Goal: Task Accomplishment & Management: Manage account settings

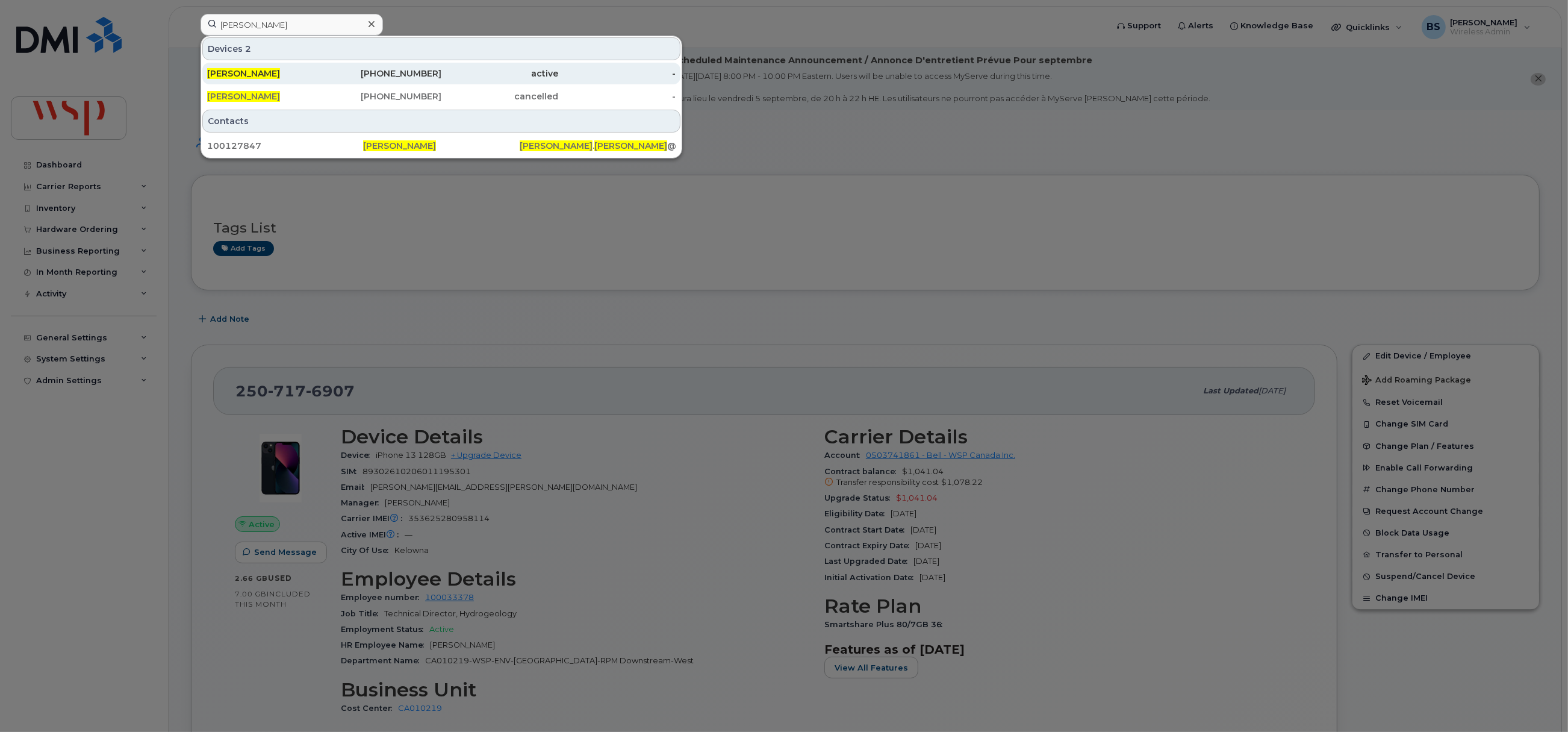
type input "[PERSON_NAME]"
click at [236, 70] on span "[PERSON_NAME]" at bounding box center [243, 73] width 73 height 11
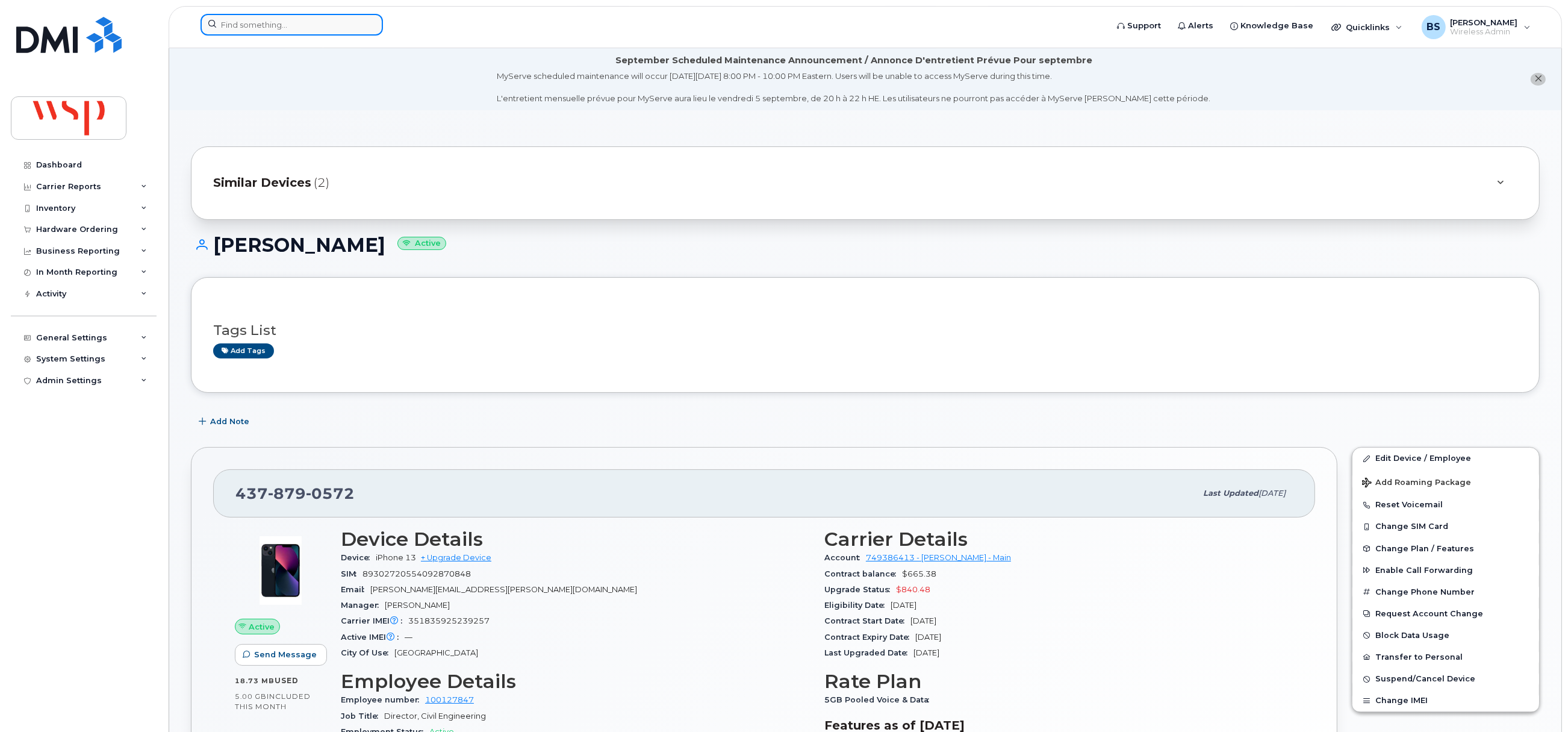
click at [306, 21] on input at bounding box center [291, 24] width 183 height 21
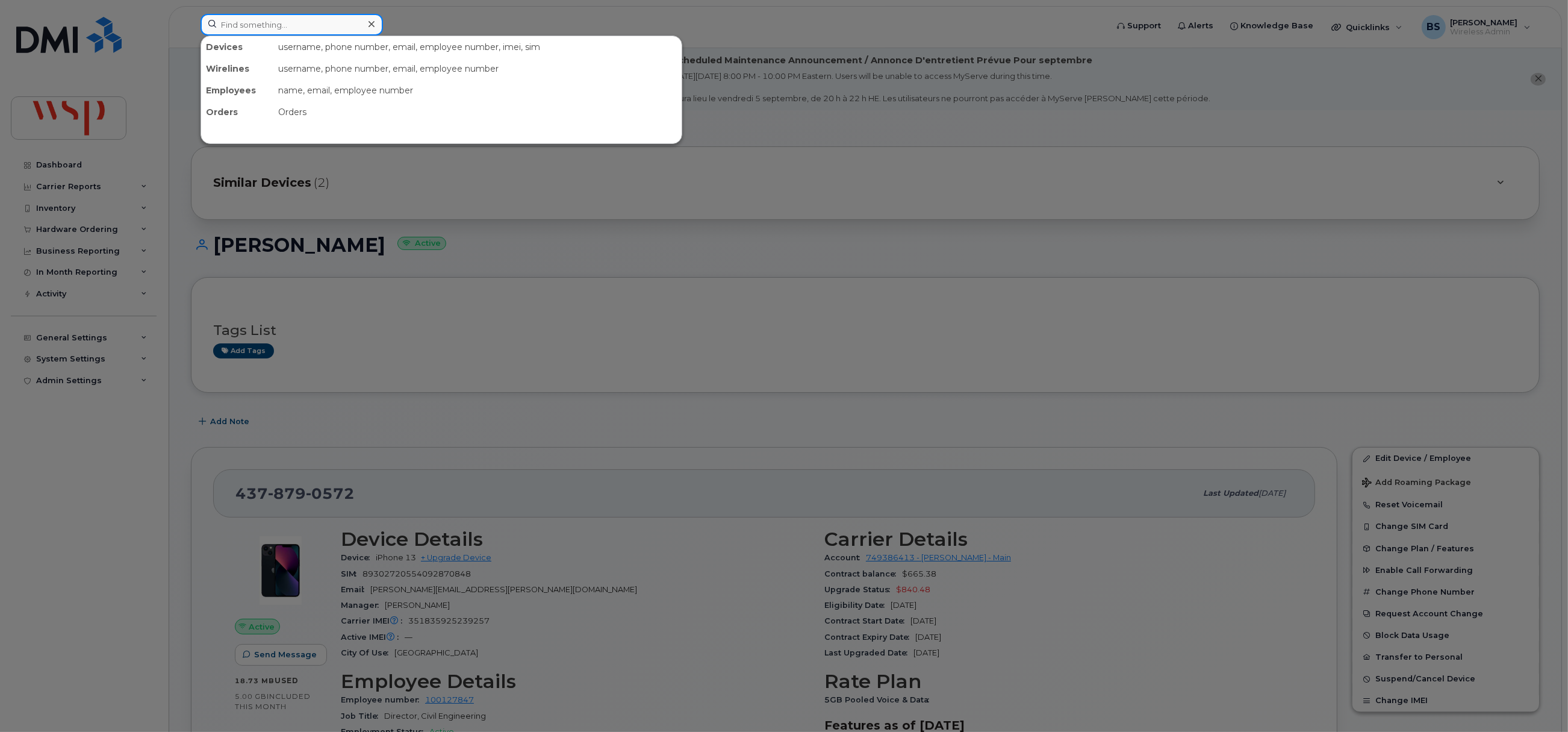
paste input "Garcia Torres"
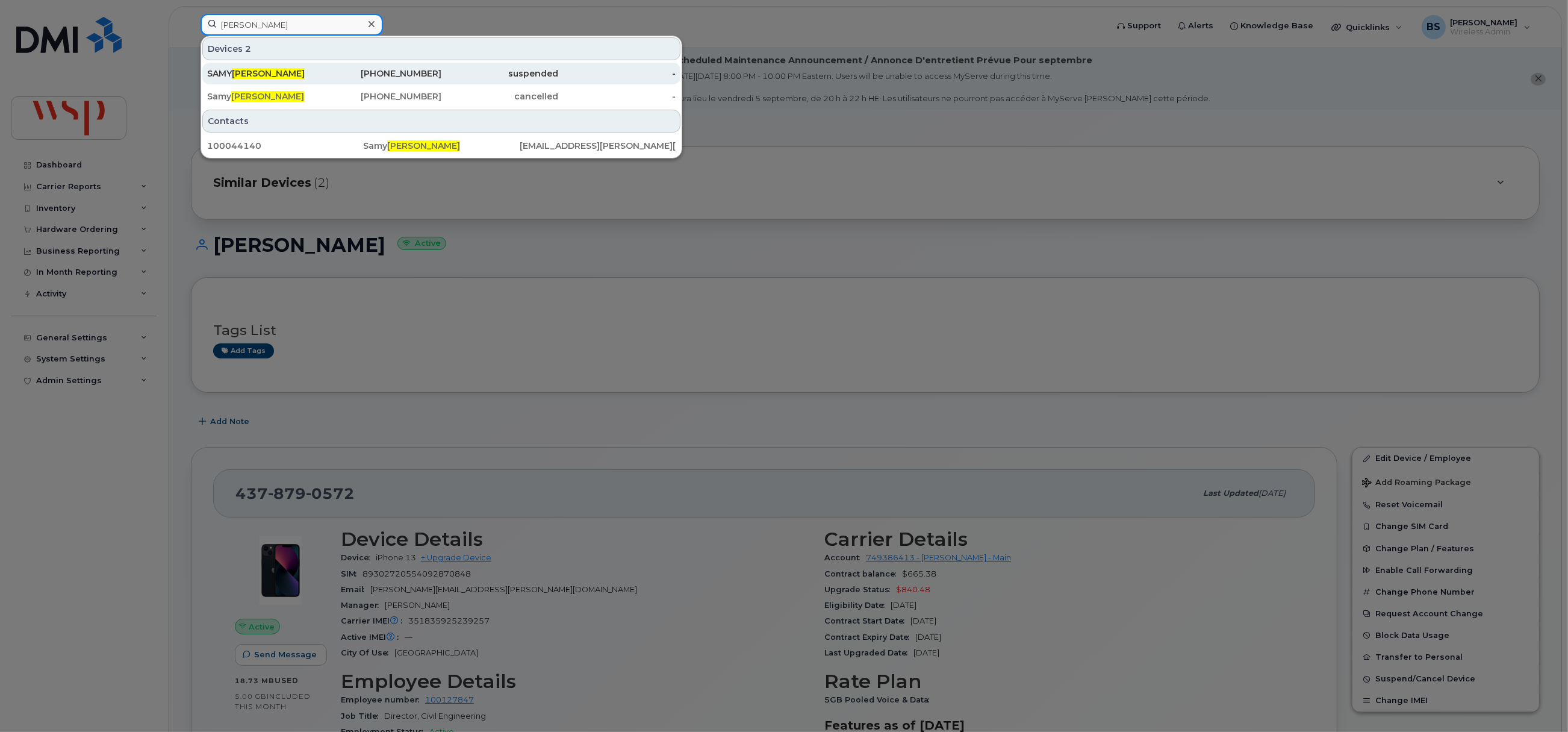
type input "Garcia Torres"
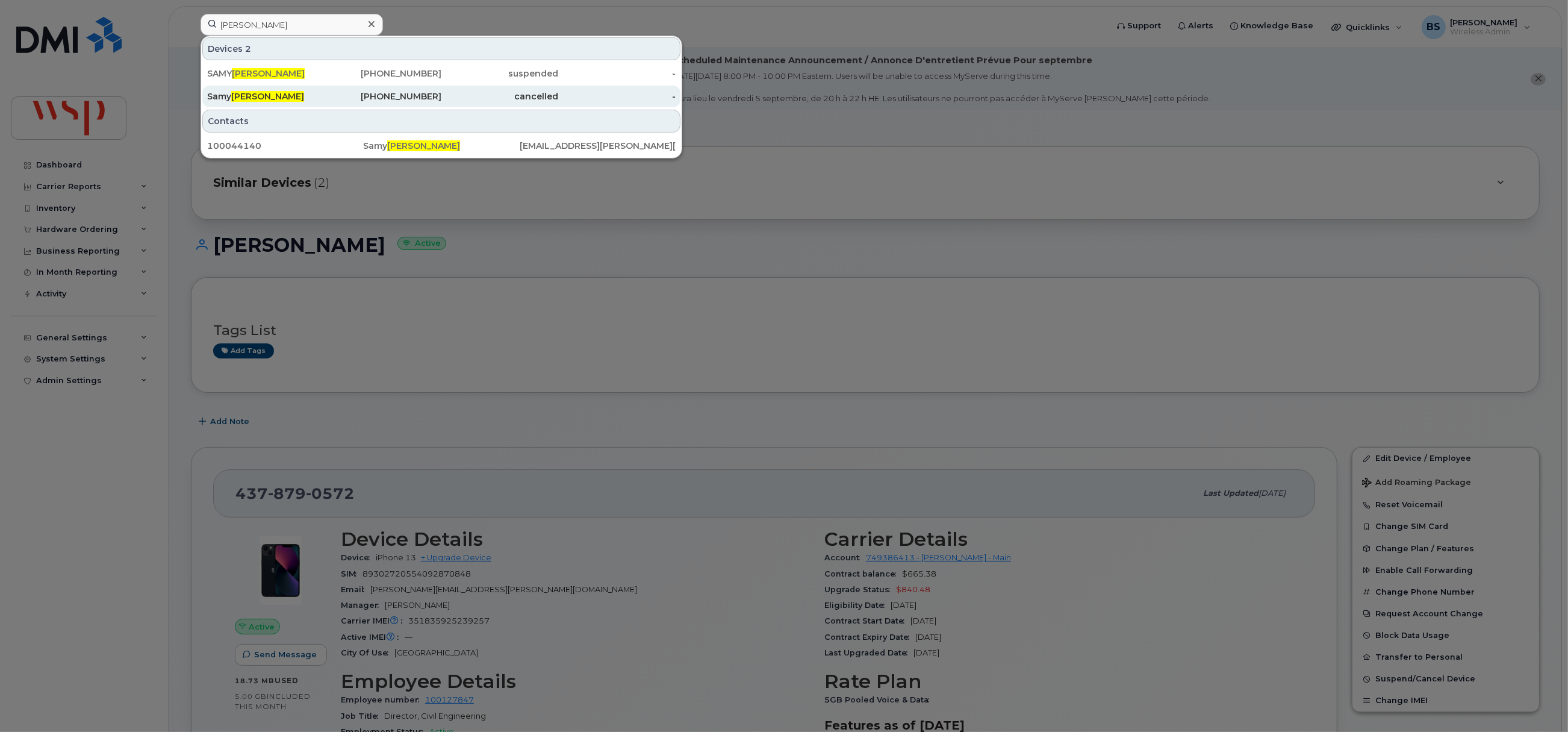
drag, startPoint x: 263, startPoint y: 73, endPoint x: 291, endPoint y: 95, distance: 35.6
click at [263, 73] on span "GARCIA TORRES" at bounding box center [268, 73] width 73 height 11
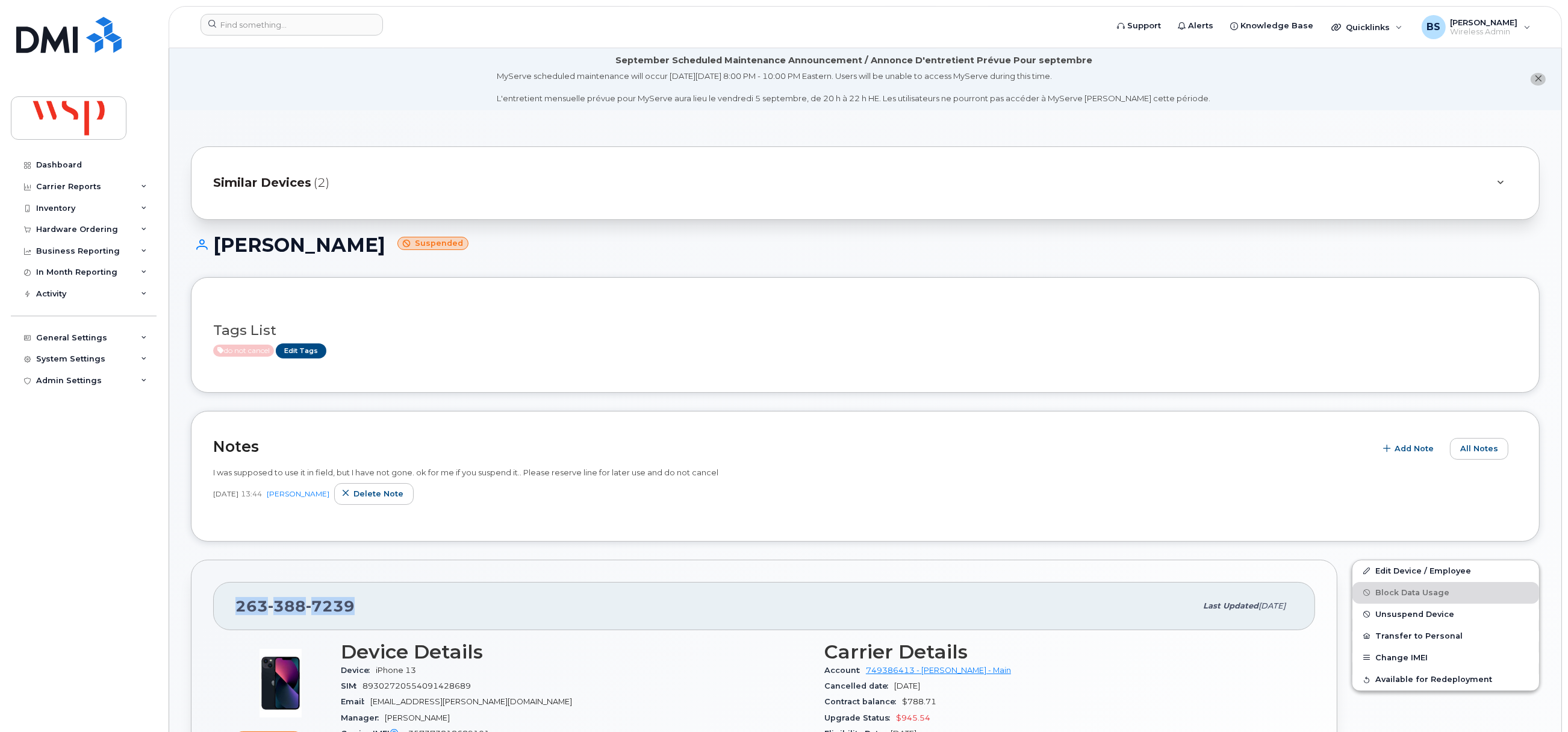
drag, startPoint x: 362, startPoint y: 612, endPoint x: 233, endPoint y: 614, distance: 129.0
click at [233, 614] on div "263 388 7239 Last updated Aug 29, 2025" at bounding box center [765, 606] width 1102 height 48
click at [1421, 450] on span "Add Note" at bounding box center [1414, 448] width 39 height 11
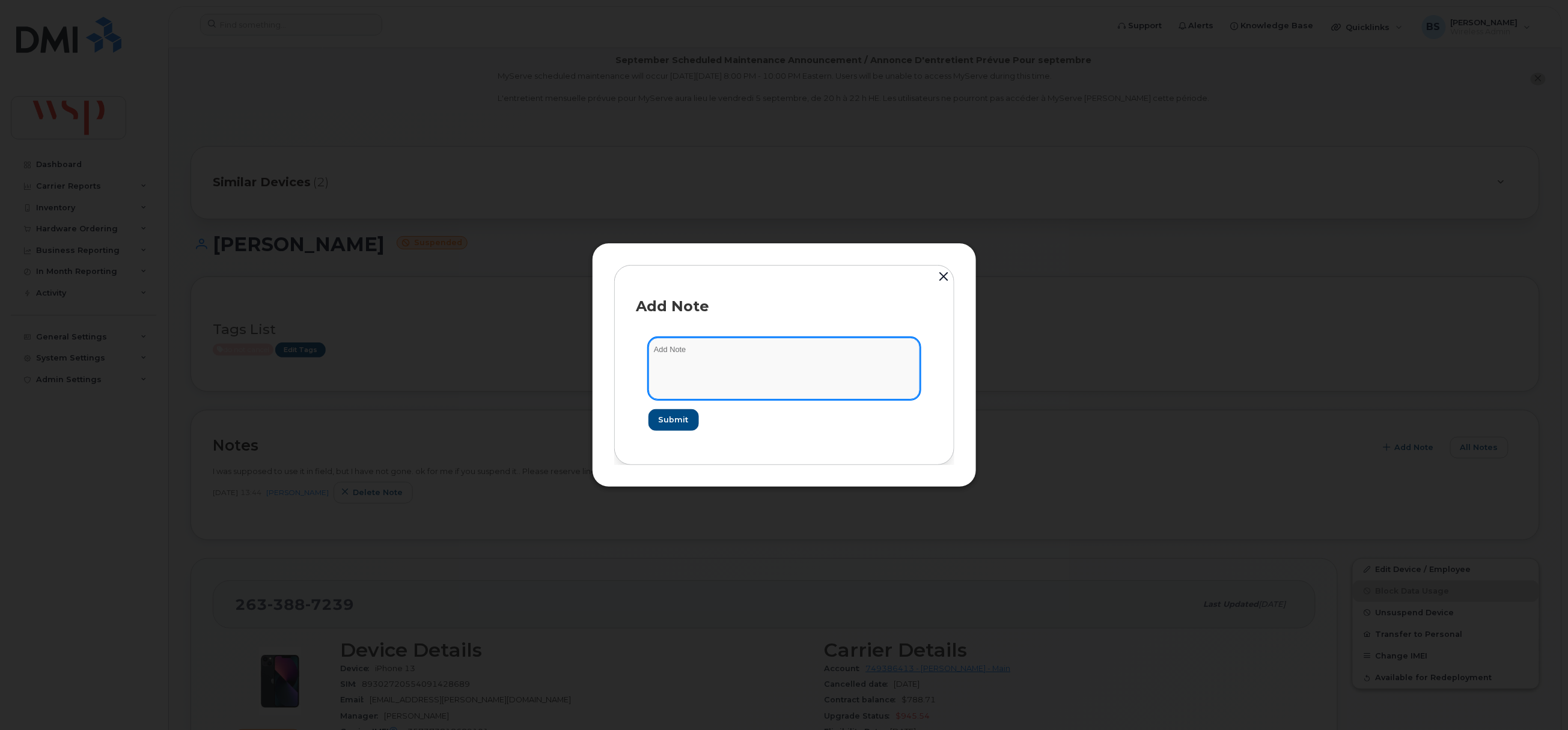
click at [750, 380] on textarea at bounding box center [784, 368] width 271 height 61
paste textarea "Good morning I wonder if I can return the cellphone I received months ago, I do…"
drag, startPoint x: 721, startPoint y: 350, endPoint x: 588, endPoint y: 320, distance: 136.3
click at [584, 330] on div "Add Note Good morning I wonder if I can return the cellphone I received months …" at bounding box center [784, 365] width 1568 height 730
type textarea "I wonder if I can return the cellphone I received months ago, I do not use it, …"
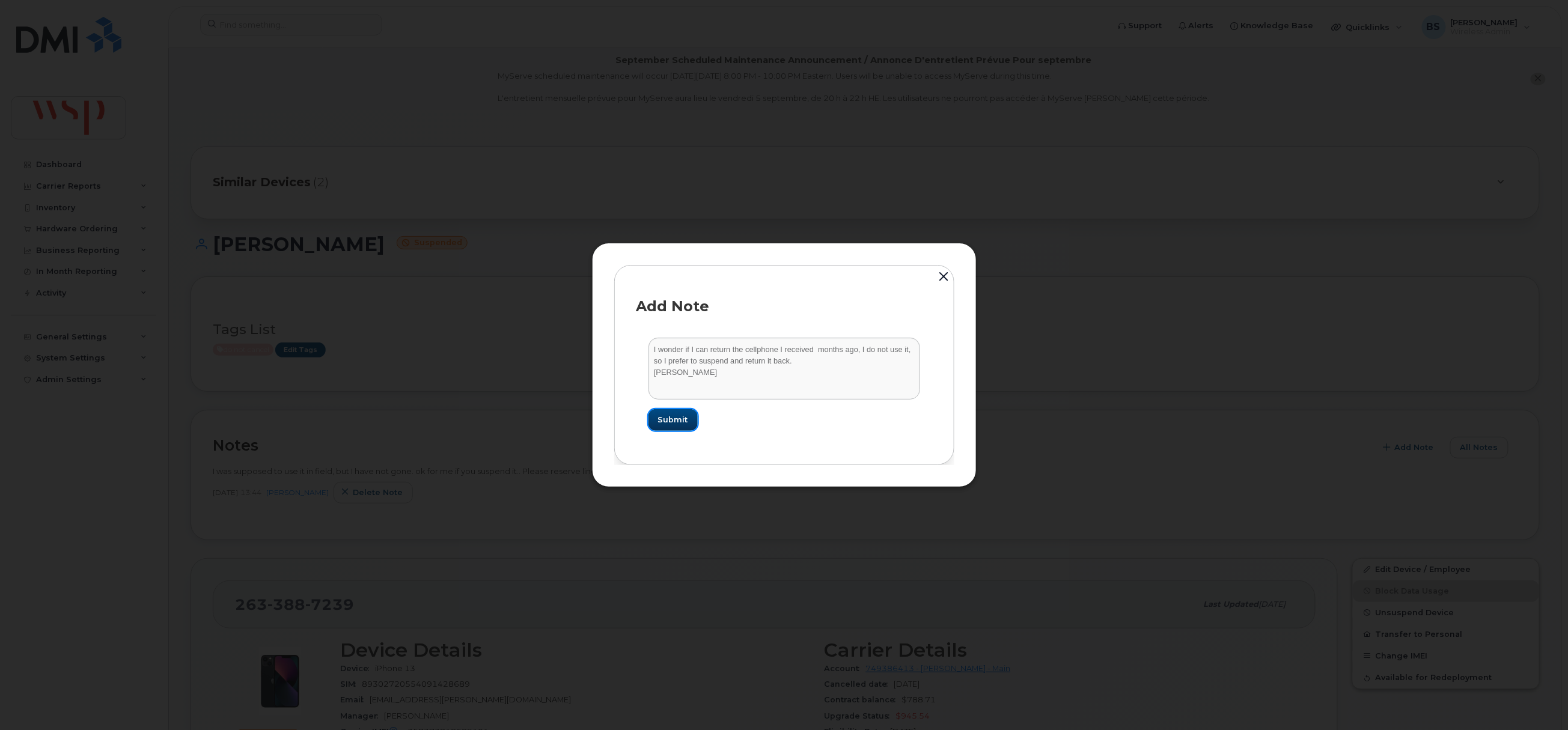
click at [674, 421] on span "Submit" at bounding box center [673, 420] width 30 height 11
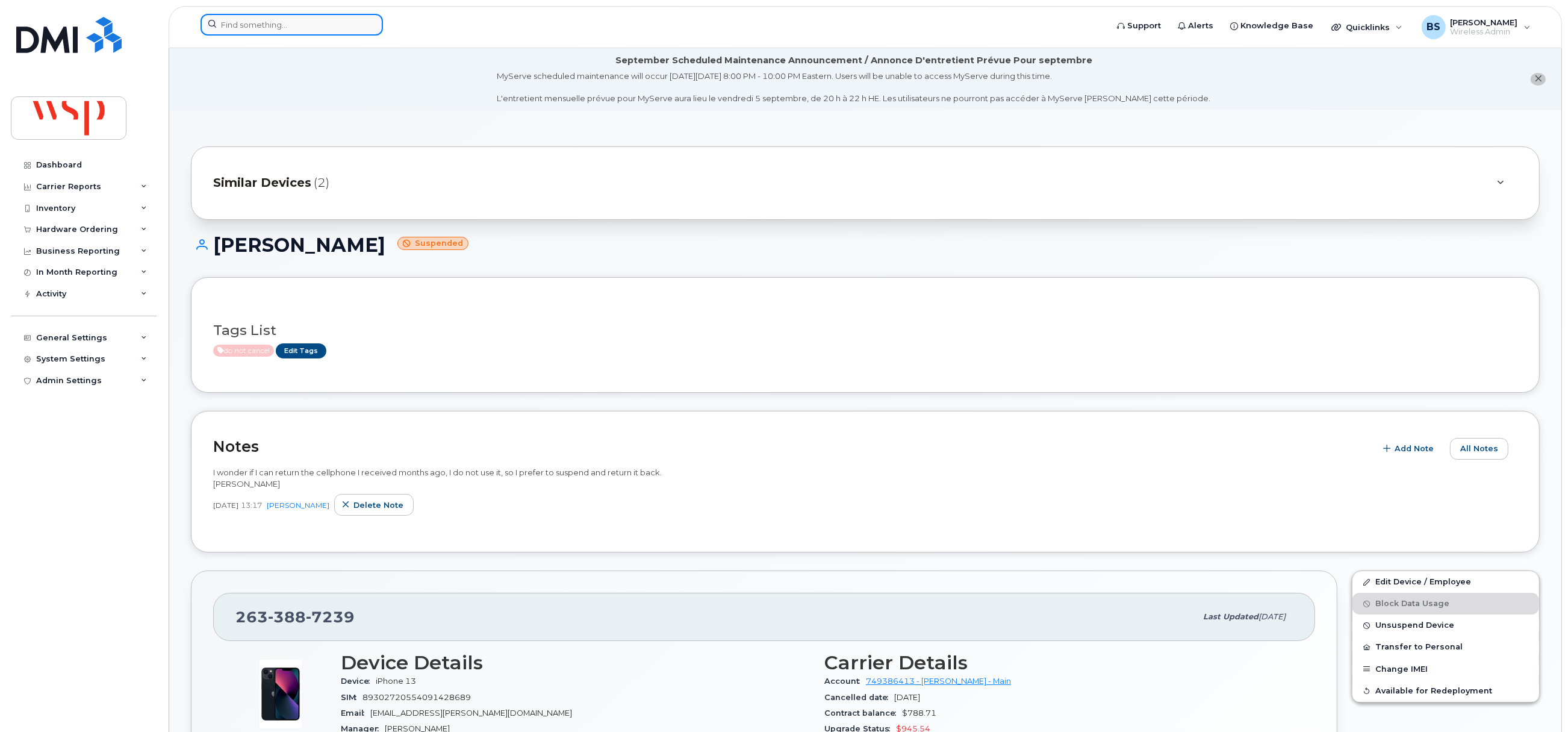
click at [315, 23] on input at bounding box center [291, 24] width 183 height 21
paste input "richard.beddoes@wsp.com>"
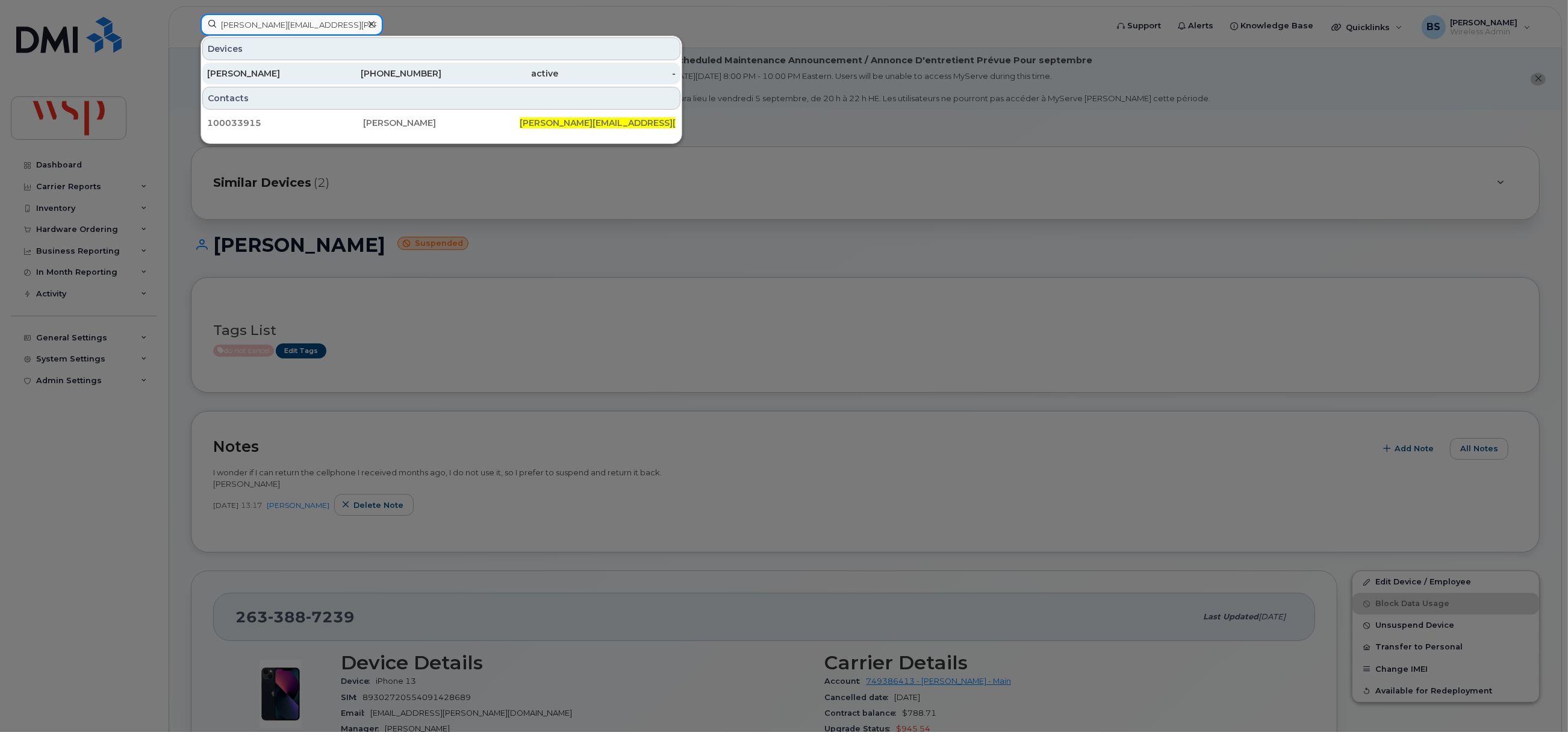
type input "richard.beddoes@wsp.com"
click at [222, 72] on div "Richard Beddoes" at bounding box center [265, 73] width 117 height 12
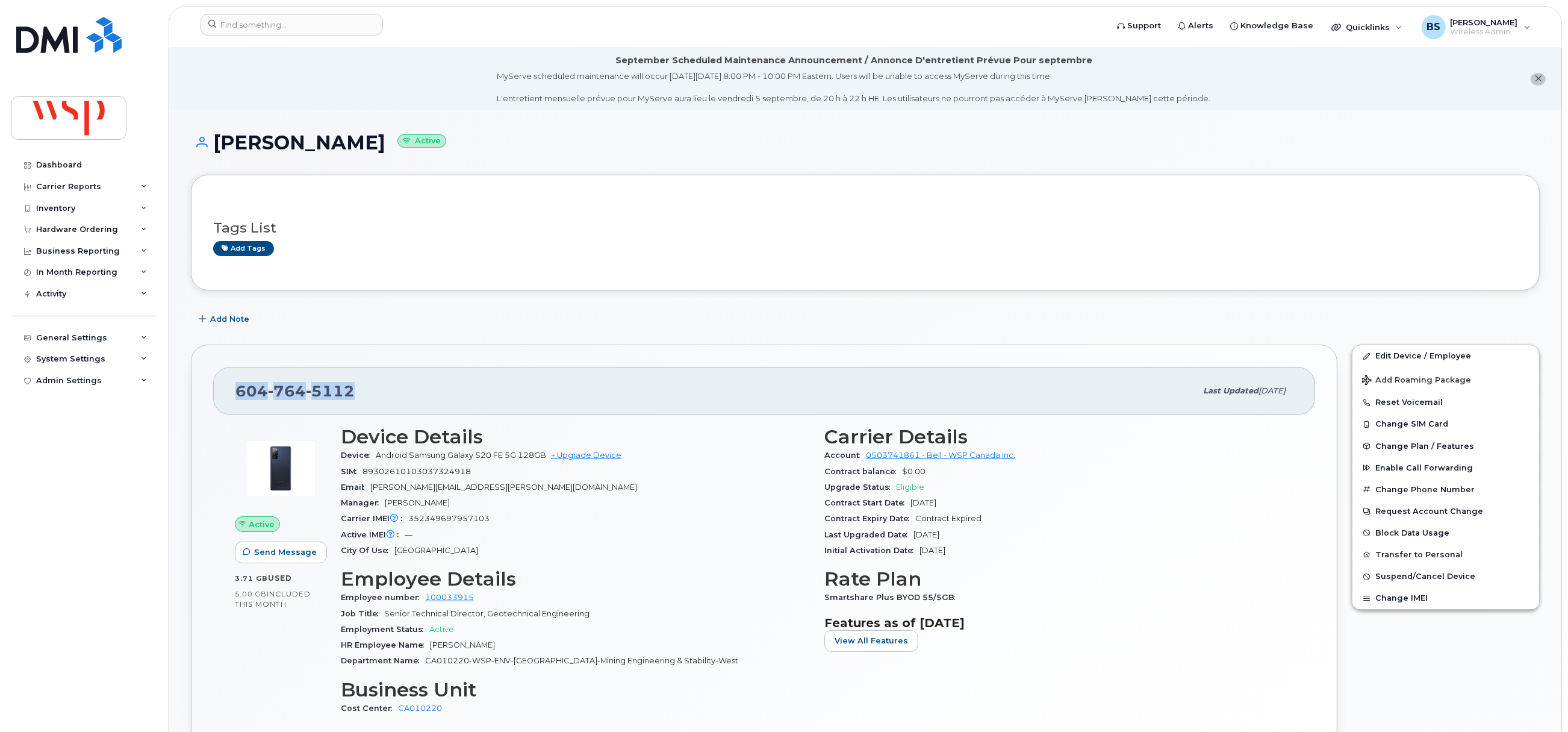
drag, startPoint x: 291, startPoint y: 393, endPoint x: 239, endPoint y: 395, distance: 52.0
click at [239, 395] on div "604 764 5112" at bounding box center [716, 391] width 961 height 25
copy span "604 764 5112"
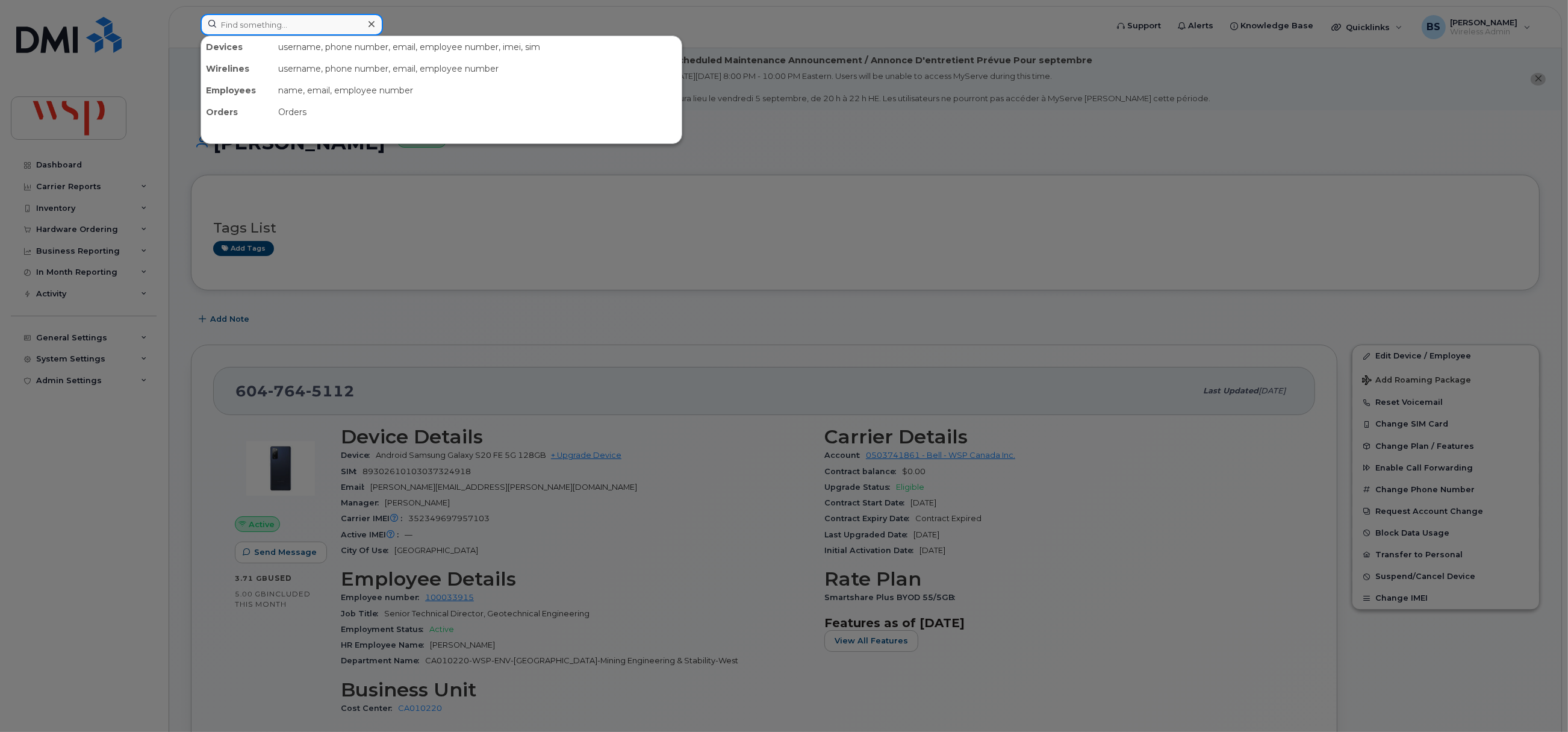
click at [318, 27] on input at bounding box center [291, 24] width 183 height 21
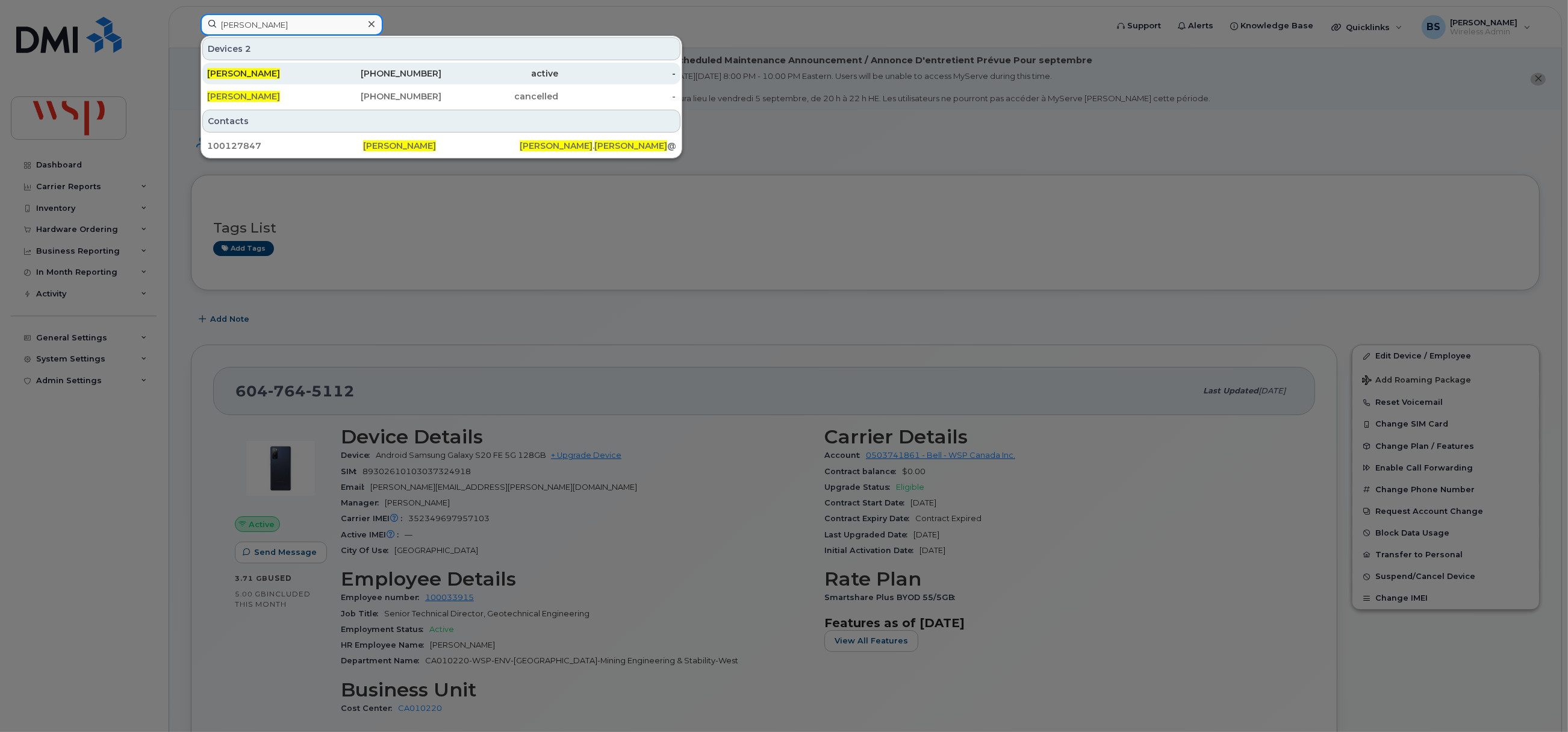
type input "tony verta"
drag, startPoint x: 410, startPoint y: 70, endPoint x: 402, endPoint y: 64, distance: 10.0
click at [410, 70] on div "437-879-0572" at bounding box center [383, 73] width 117 height 12
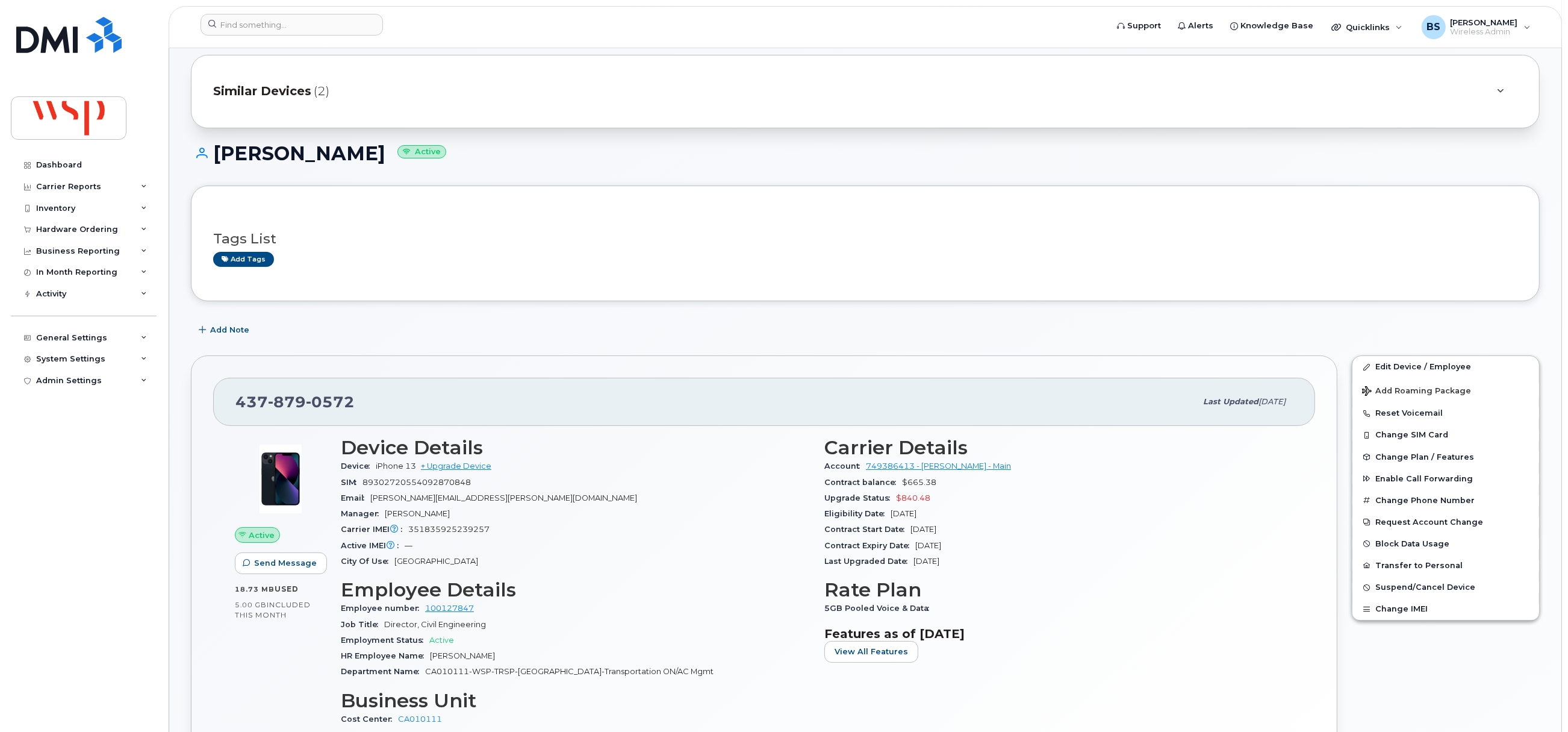
scroll to position [89, 0]
drag, startPoint x: 370, startPoint y: 406, endPoint x: 232, endPoint y: 399, distance: 138.2
click at [236, 408] on div "437 879 0572" at bounding box center [716, 404] width 961 height 25
click at [231, 328] on span "Add Note" at bounding box center [229, 331] width 39 height 11
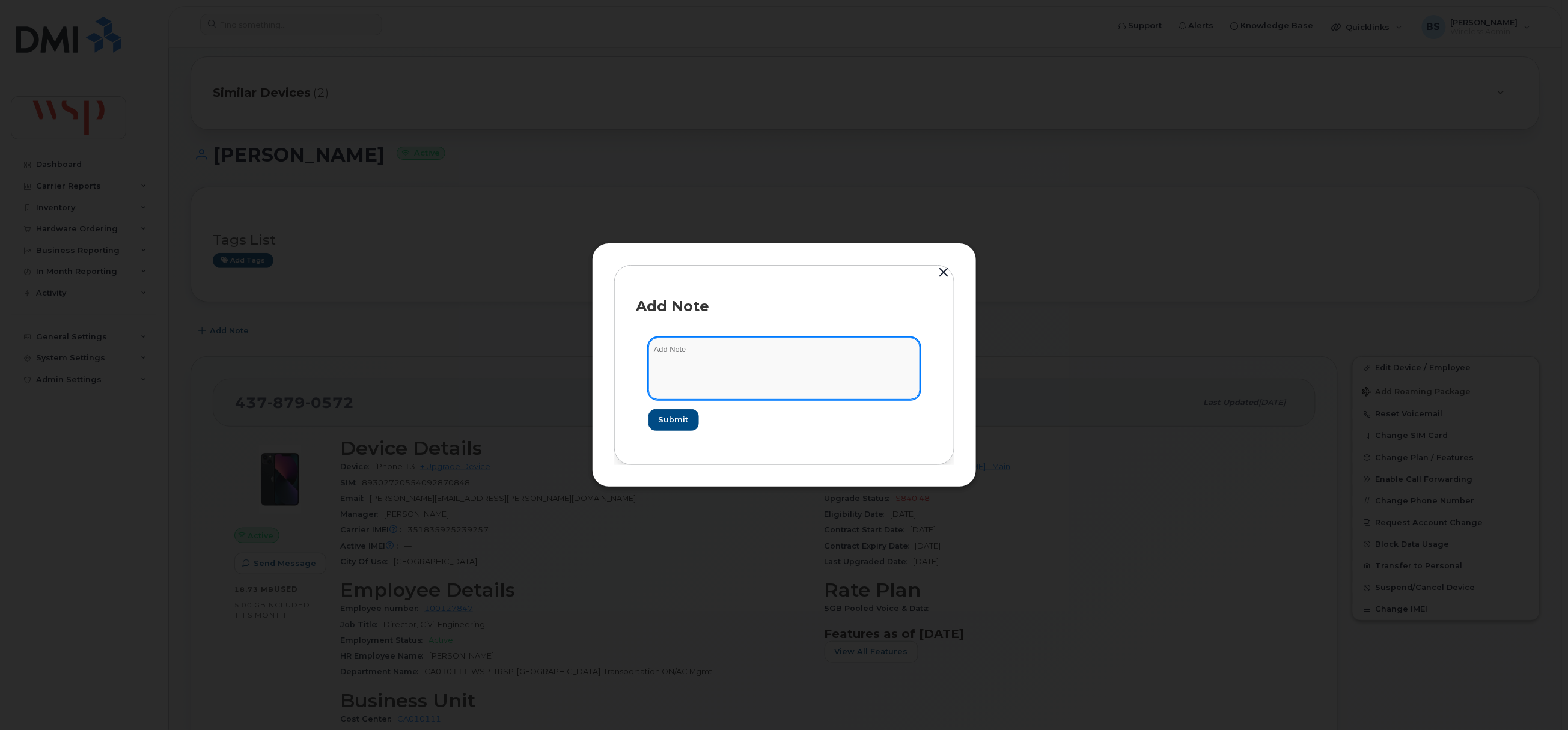
drag, startPoint x: 712, startPoint y: 364, endPoint x: 725, endPoint y: 349, distance: 19.8
click at [713, 364] on textarea at bounding box center [784, 368] width 271 height 61
paste textarea "NIDHI BHATT"
drag, startPoint x: 794, startPoint y: 353, endPoint x: 825, endPoint y: 355, distance: 31.1
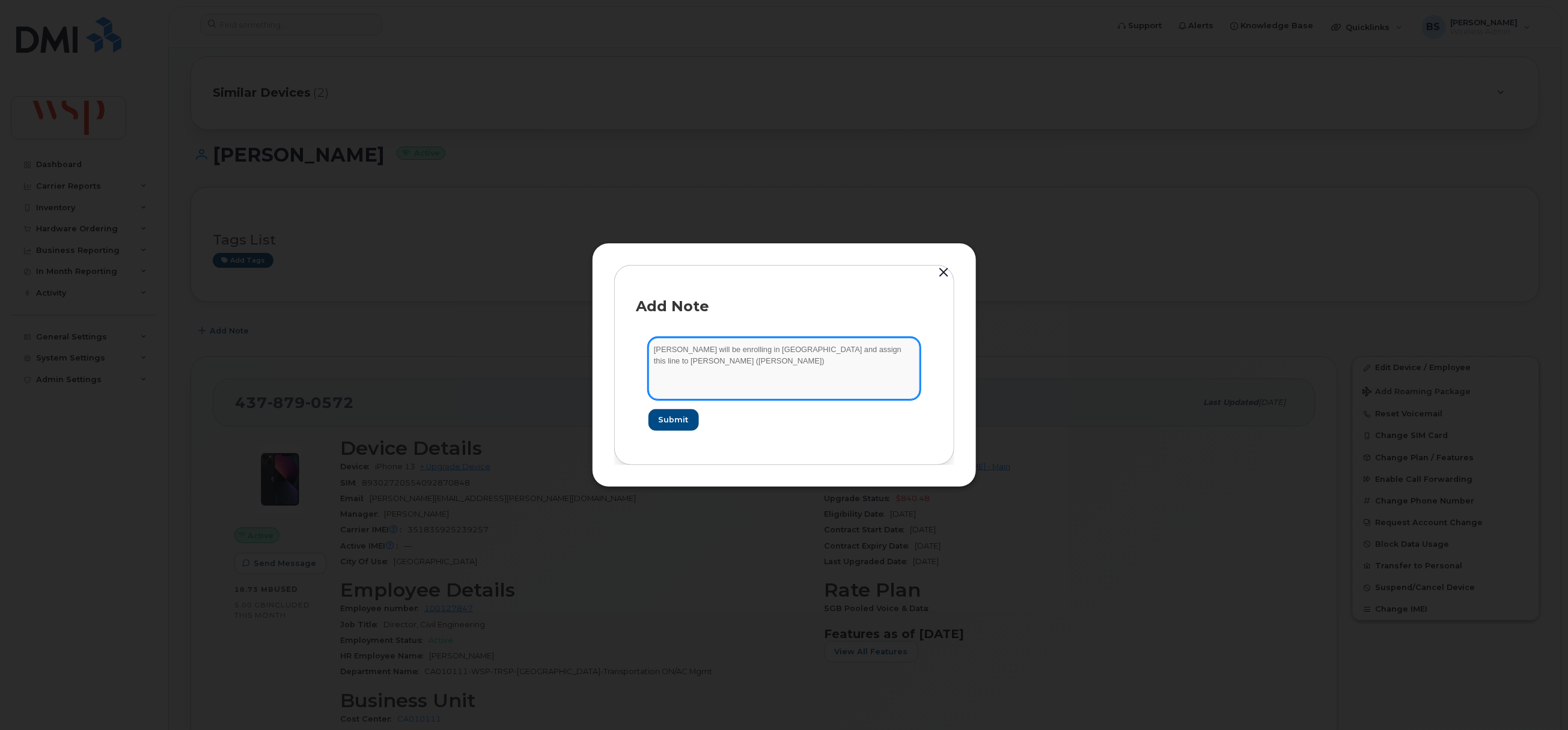
click at [795, 353] on textarea "Tony will be enrolling in BYOD and assign this line to NIDHI BHATT (NIDHI BHATT)" at bounding box center [784, 368] width 271 height 61
click at [684, 365] on textarea "Tony will be enrolling in BYOD and assigning this line to NIDHI BHATT (NIDHI BH…" at bounding box center [784, 368] width 271 height 61
drag, startPoint x: 703, startPoint y: 362, endPoint x: 657, endPoint y: 365, distance: 46.1
click at [657, 365] on textarea "Tony will be enrolling in BYOD and assigning this line to NIDHI BHATT (NIDHI BH…" at bounding box center [784, 368] width 271 height 61
paste textarea "SCTASK1661978"
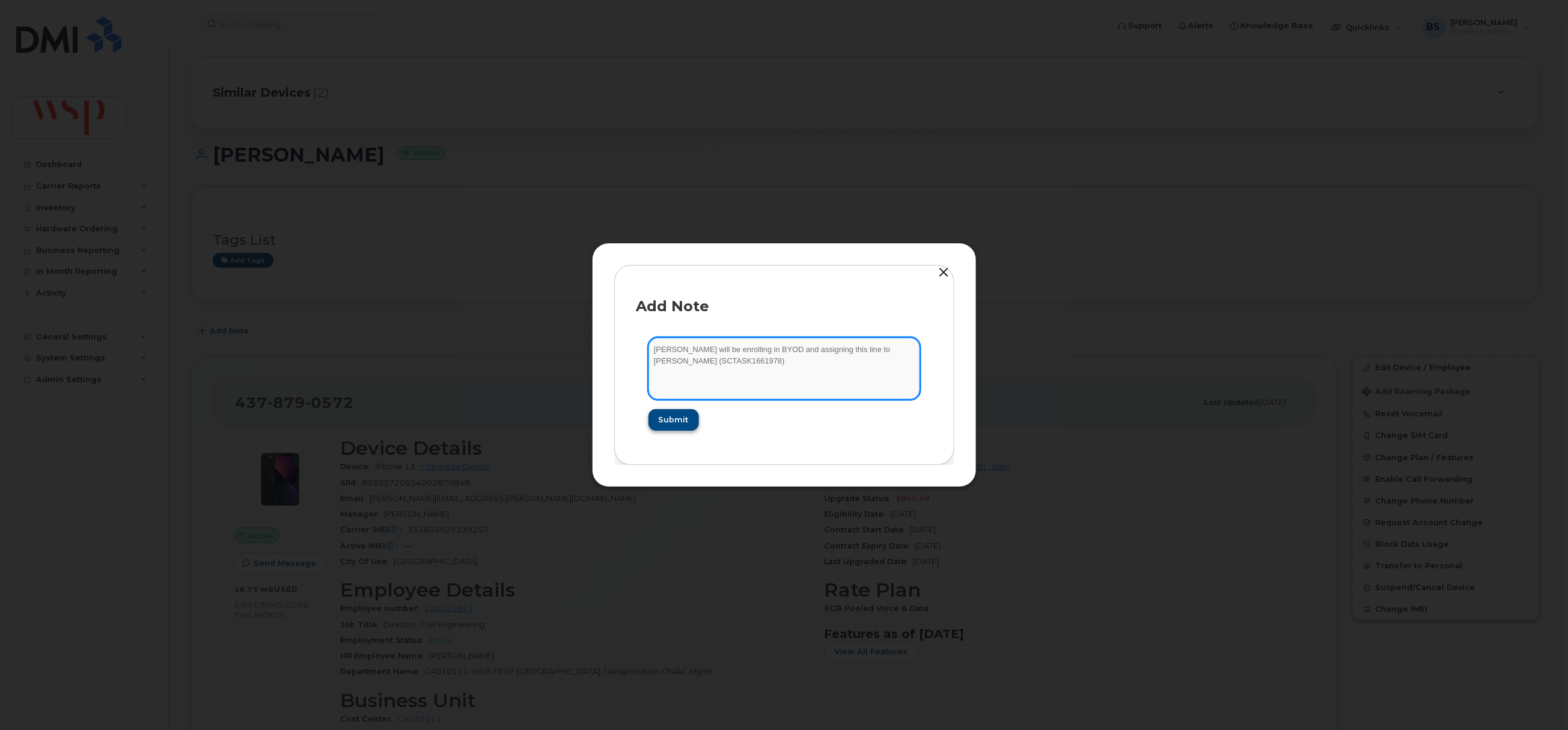
type textarea "Tony will be enrolling in BYOD and assigning this line to NIDHI BHATT (SCTASK16…"
click at [668, 417] on span "Submit" at bounding box center [673, 420] width 30 height 11
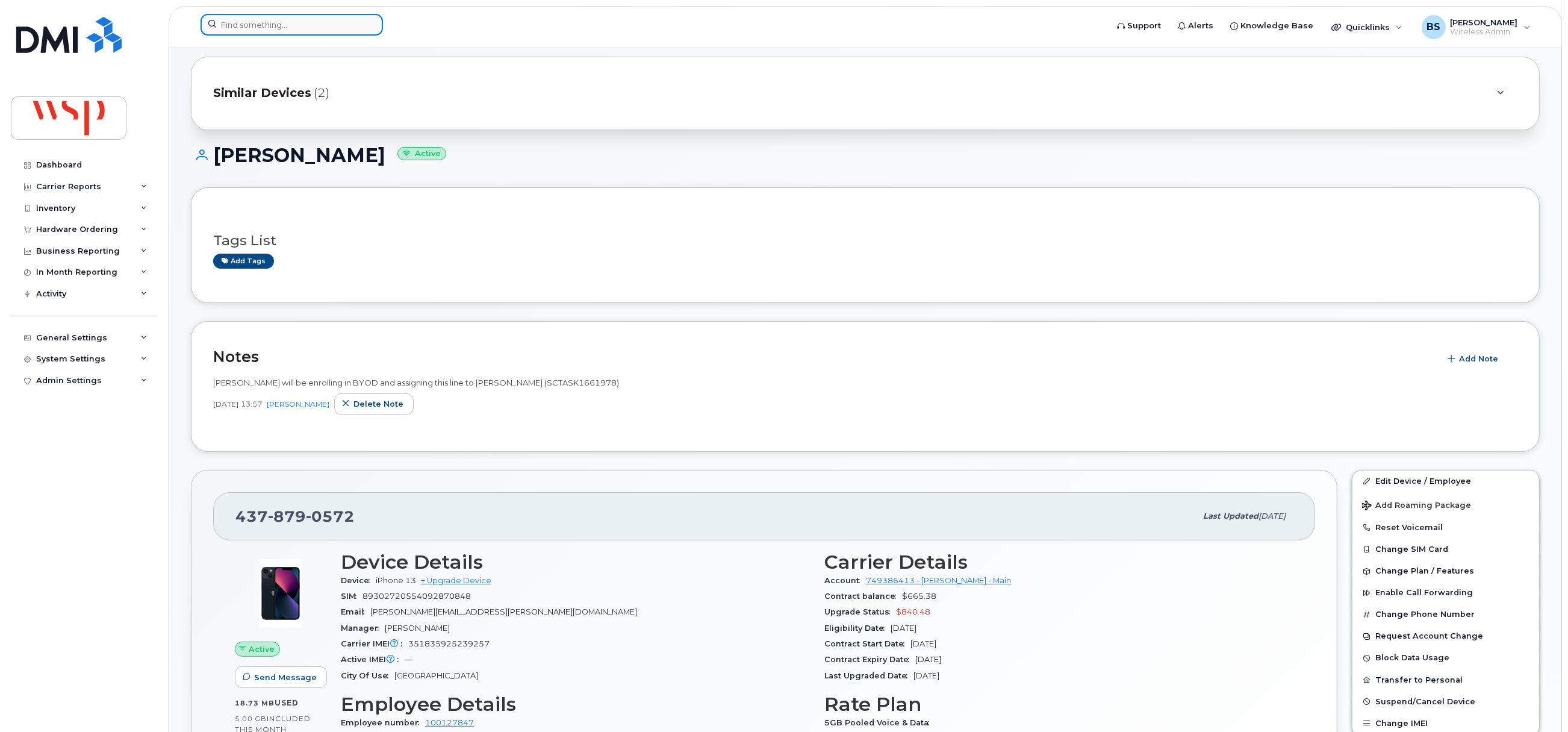
click at [301, 18] on input at bounding box center [291, 24] width 183 height 21
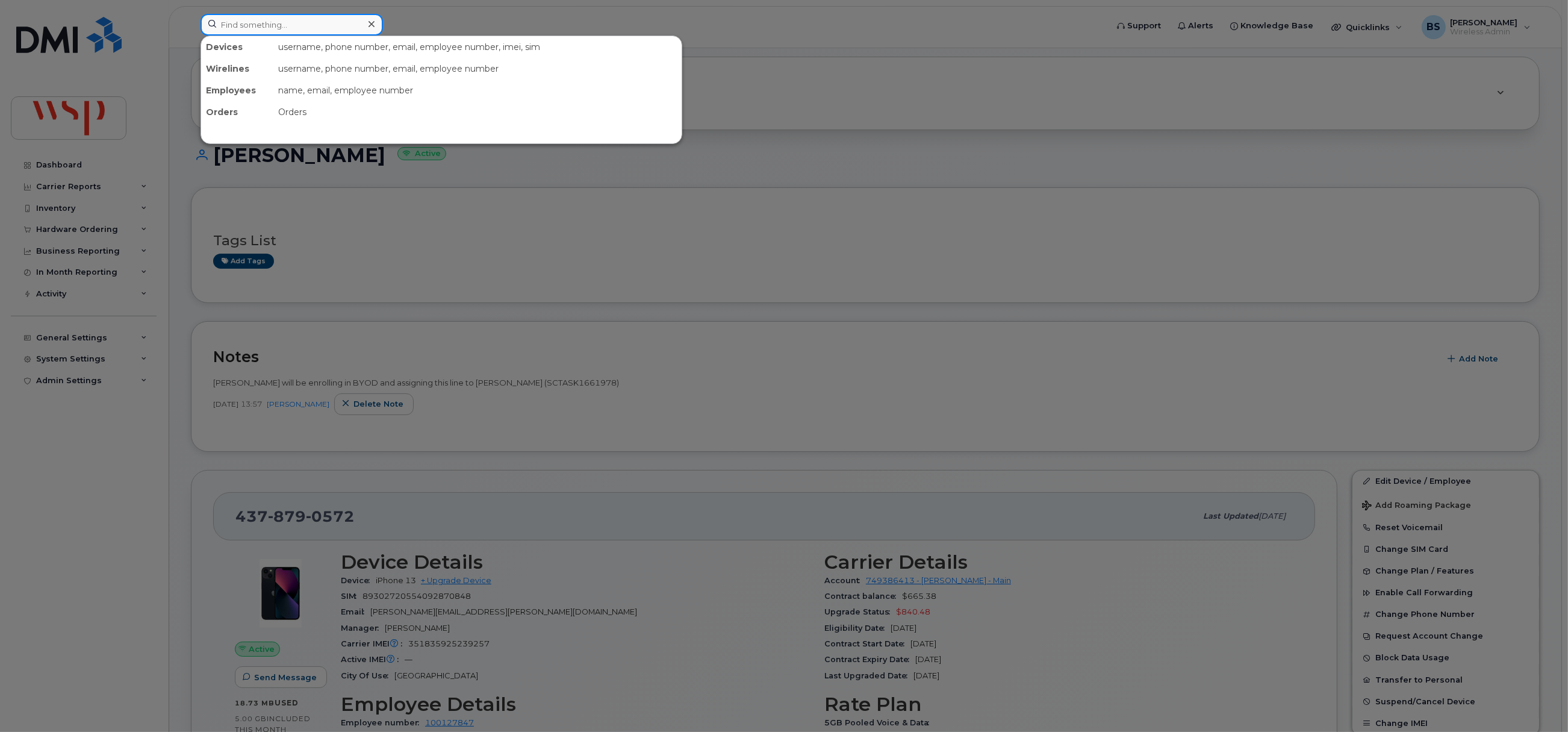
paste input "353625280292514"
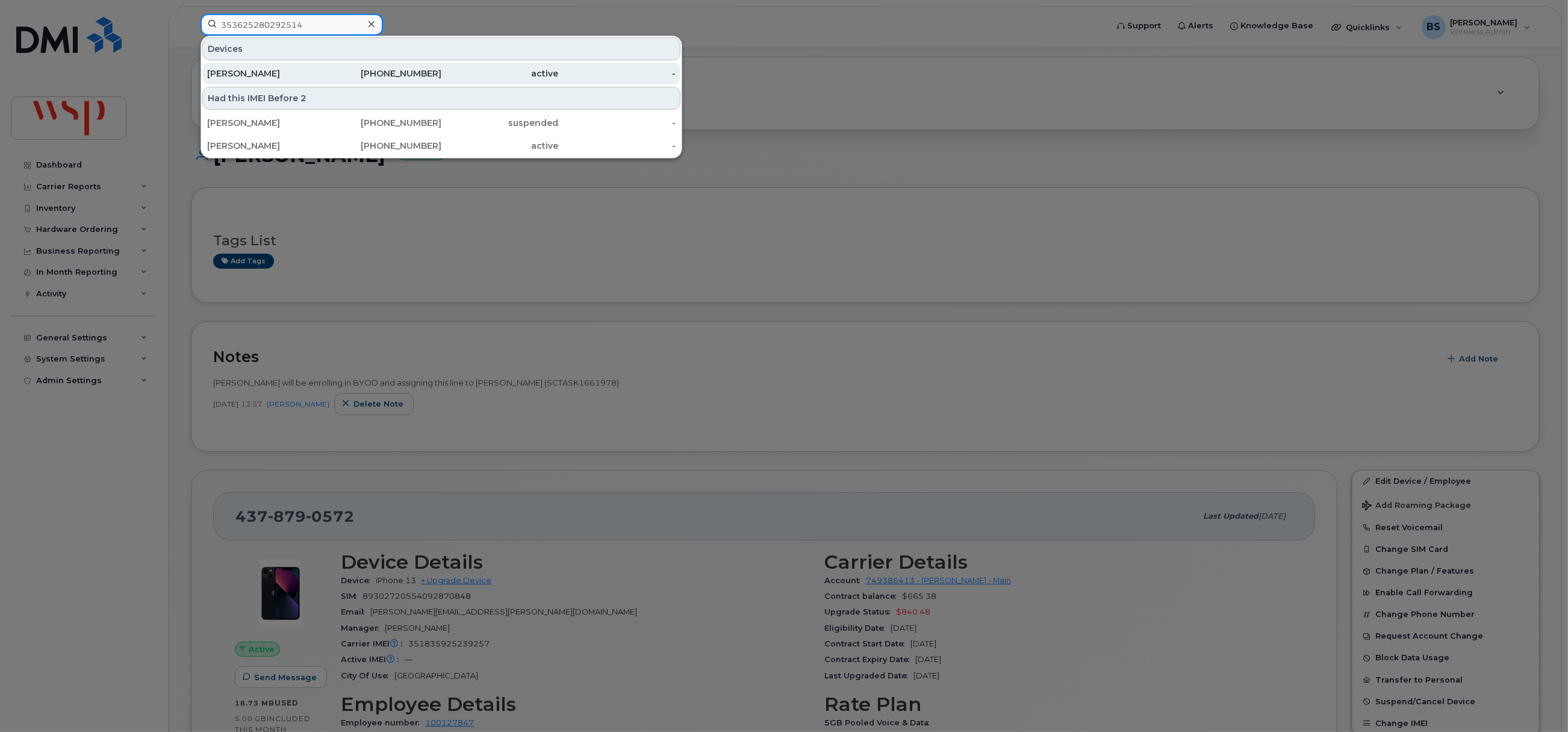
type input "353625280292514"
click at [242, 71] on div "ALEXANDER MCKENNEY" at bounding box center [265, 73] width 117 height 12
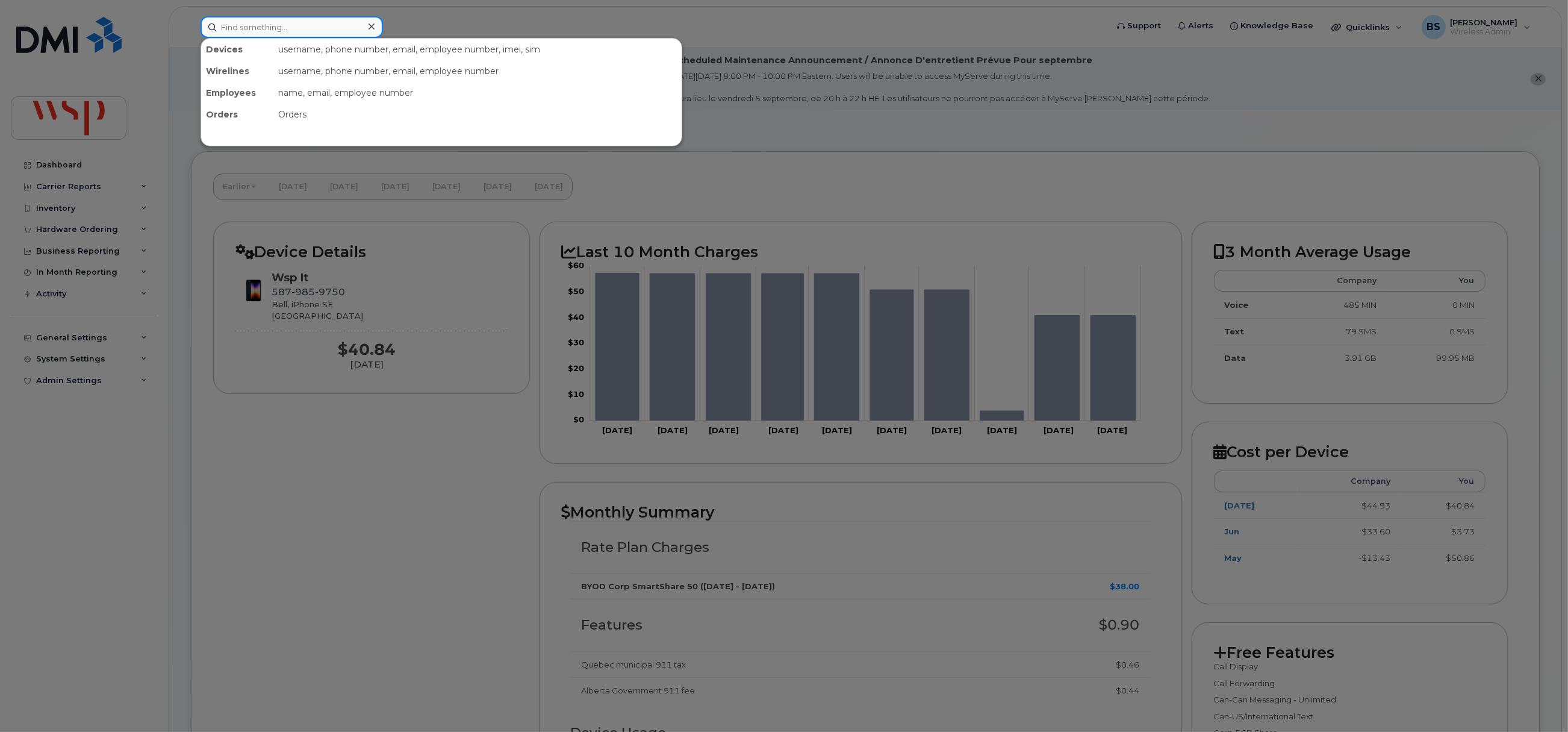
drag, startPoint x: 288, startPoint y: 24, endPoint x: 307, endPoint y: 24, distance: 19.0
click at [288, 24] on input at bounding box center [291, 27] width 183 height 21
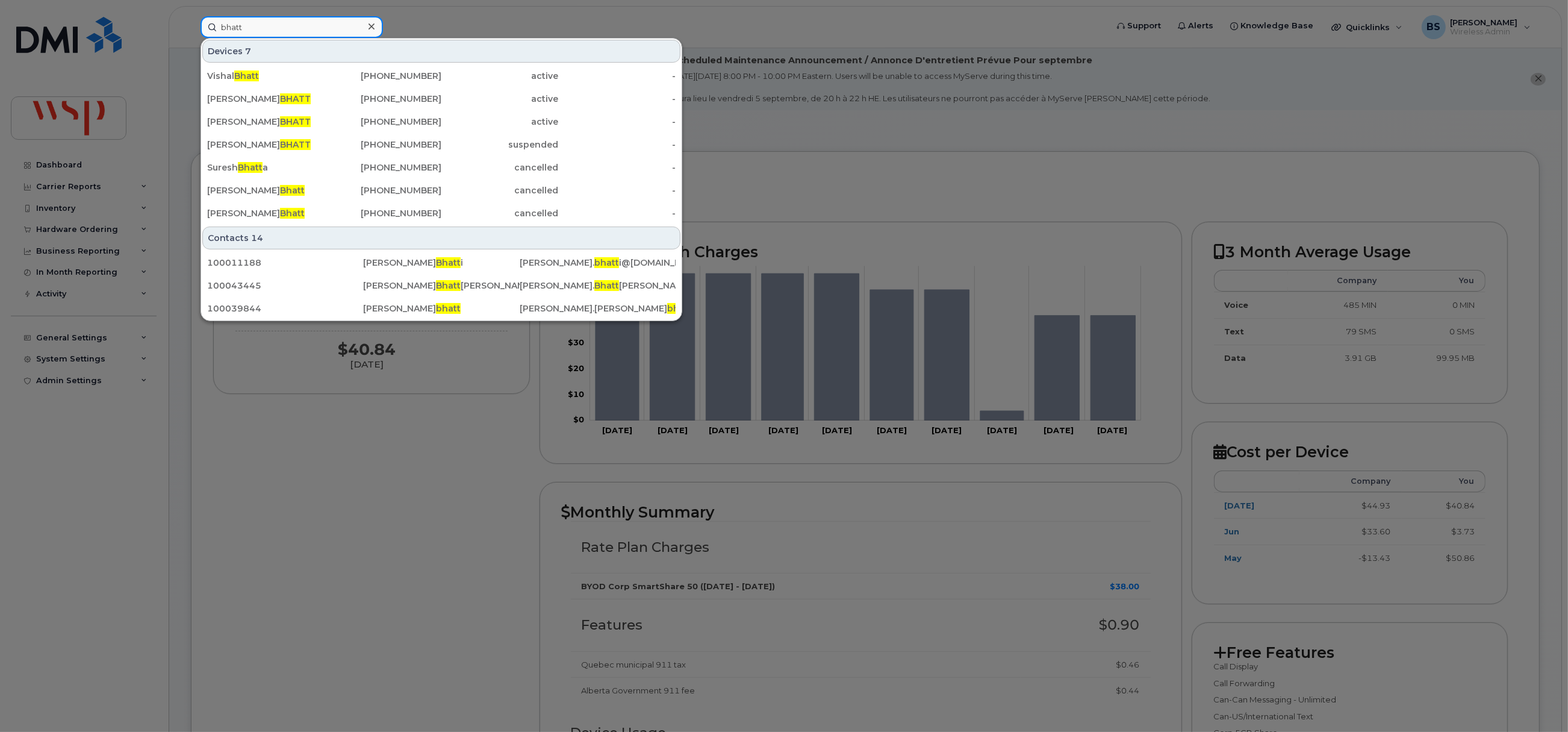
drag, startPoint x: 259, startPoint y: 27, endPoint x: 168, endPoint y: 27, distance: 91.0
click at [191, 27] on div "bhatt Devices 7 Vishal Bhatt 587-338-5515 active - PANKTI BHATT 416-258-5575 ac…" at bounding box center [650, 27] width 918 height 21
paste input "Nhidi B"
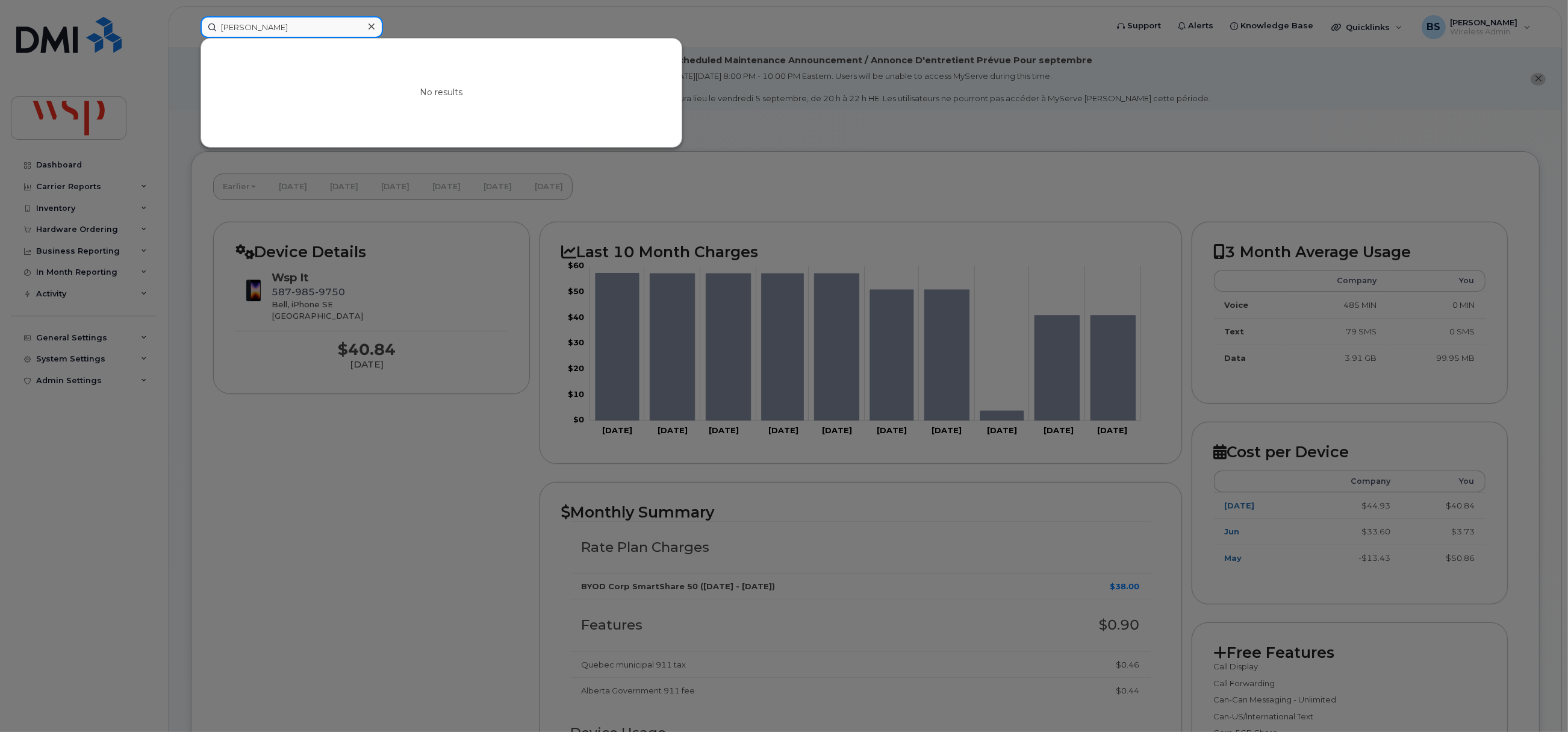
click at [231, 25] on input "Nhidi Bhatt" at bounding box center [291, 27] width 183 height 21
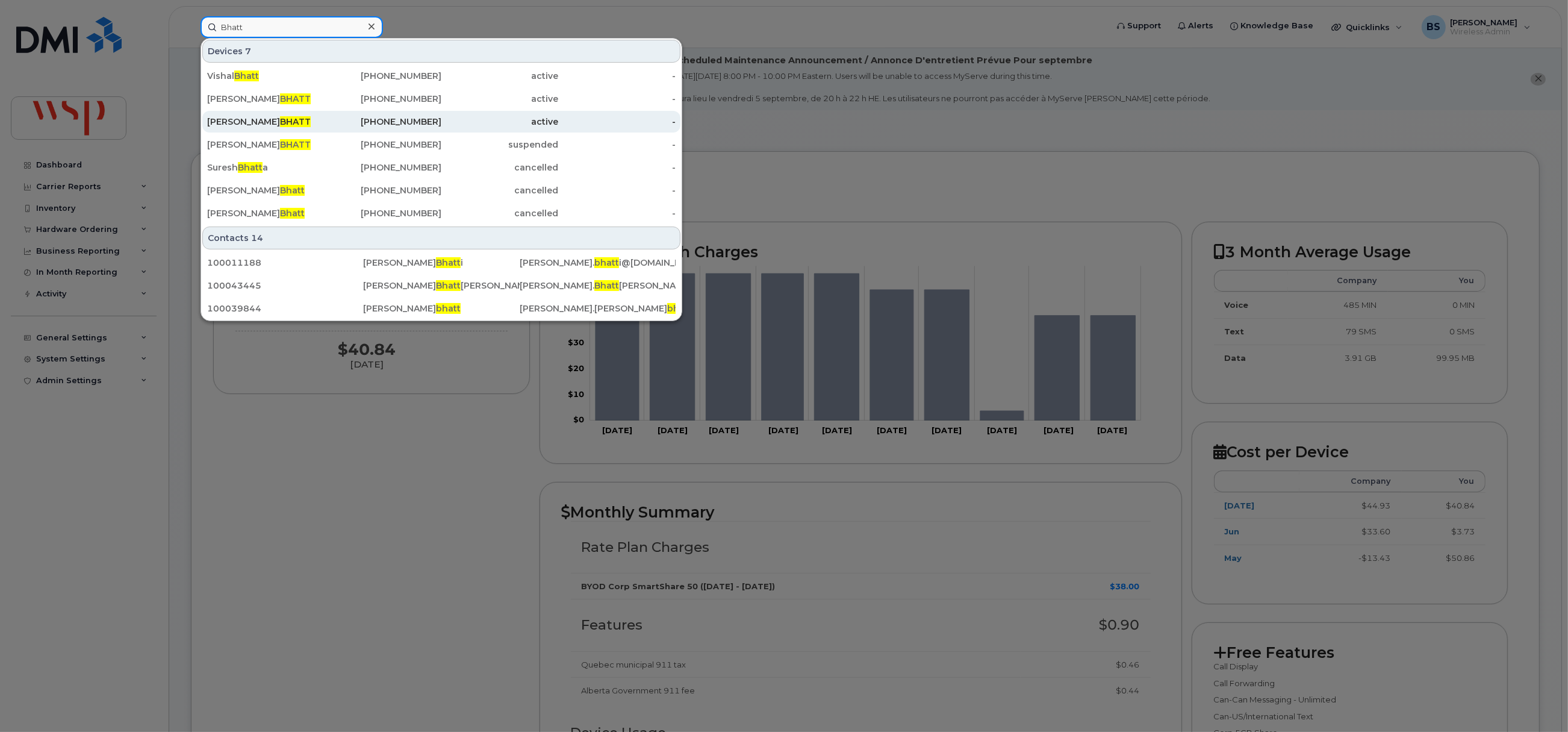
type input "Bhatt"
click at [280, 121] on span "BHATT" at bounding box center [296, 121] width 31 height 11
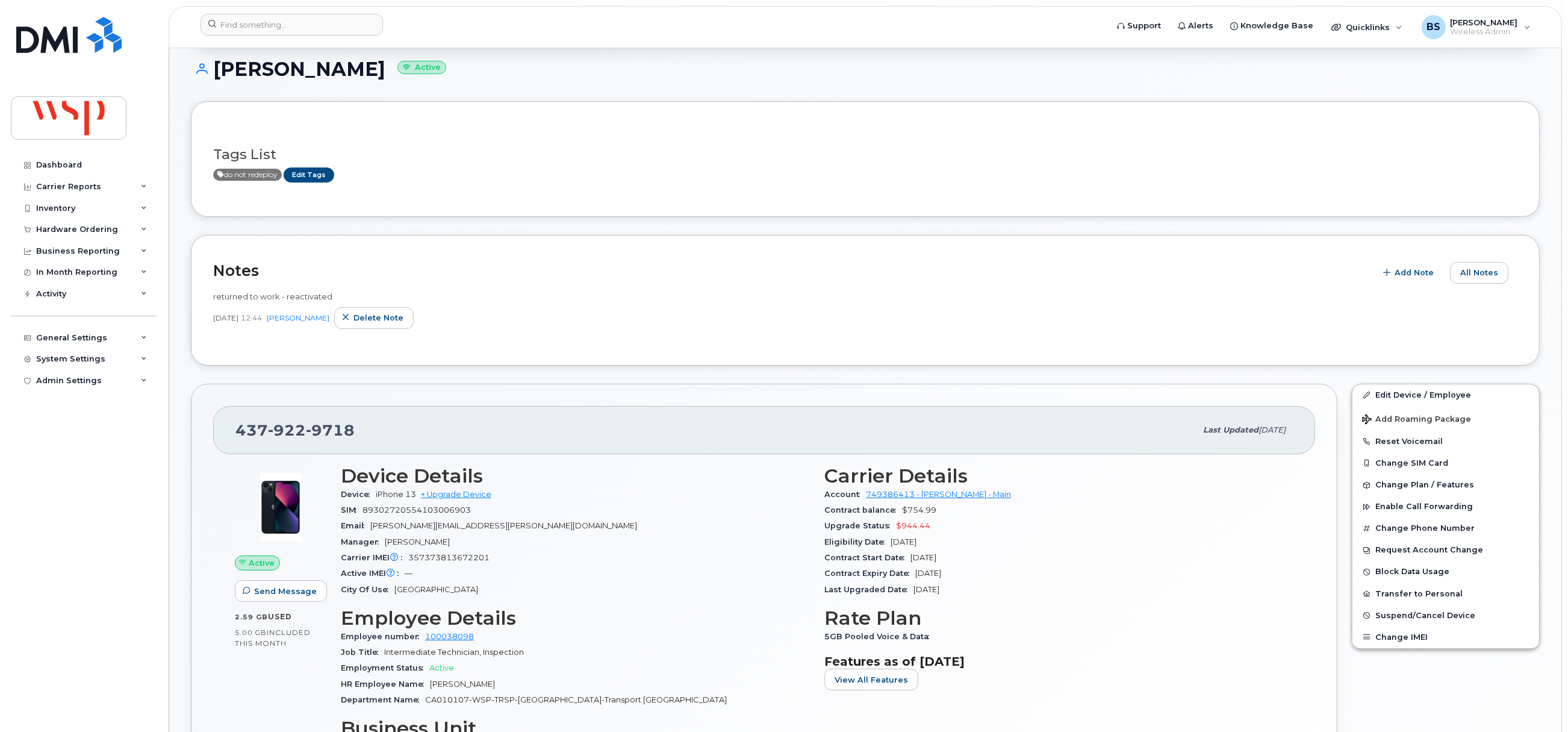
scroll to position [271, 0]
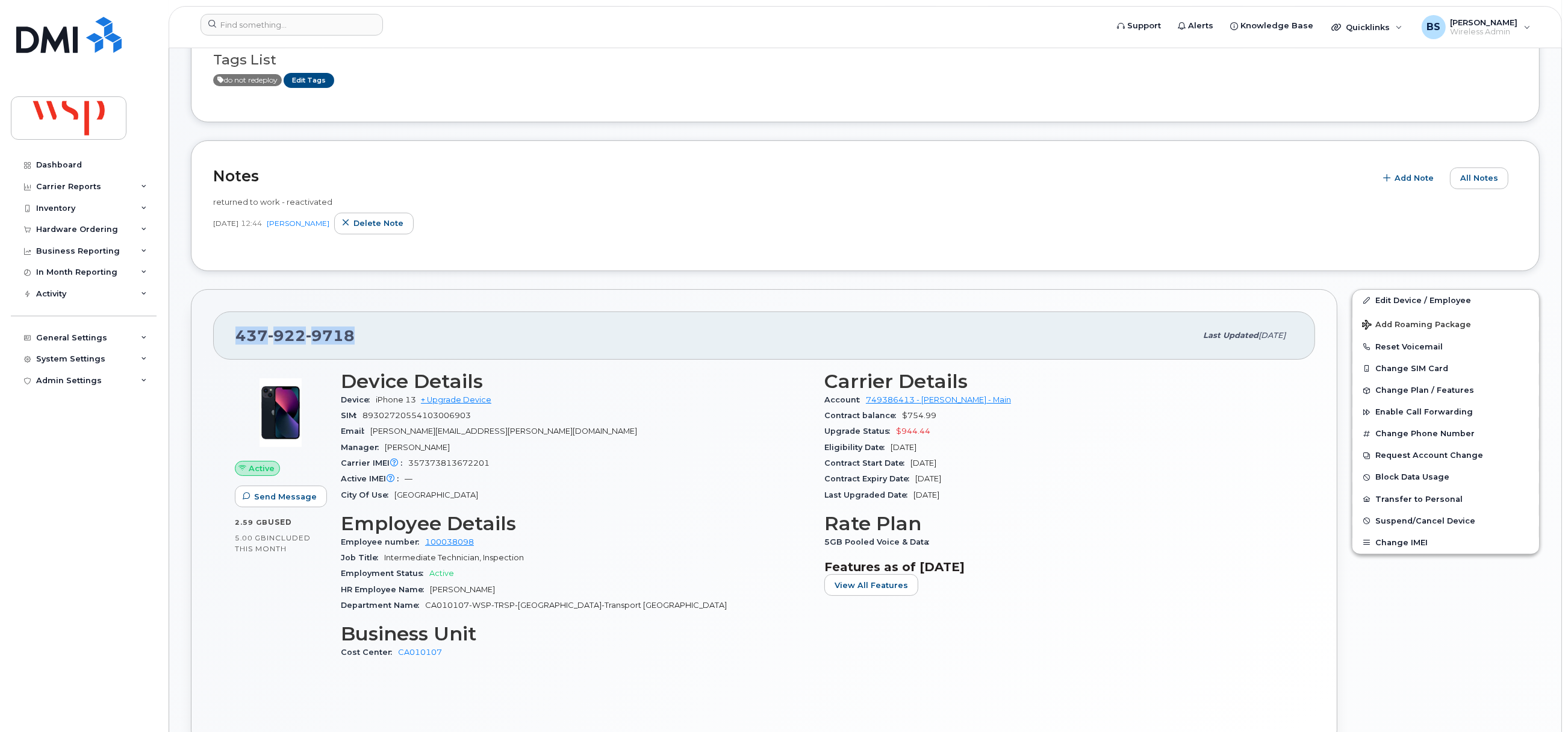
drag, startPoint x: 302, startPoint y: 343, endPoint x: 218, endPoint y: 343, distance: 84.0
click at [218, 343] on div "437 922 9718 Last updated Aug 29, 2025" at bounding box center [765, 335] width 1102 height 48
copy span "437 922 9718"
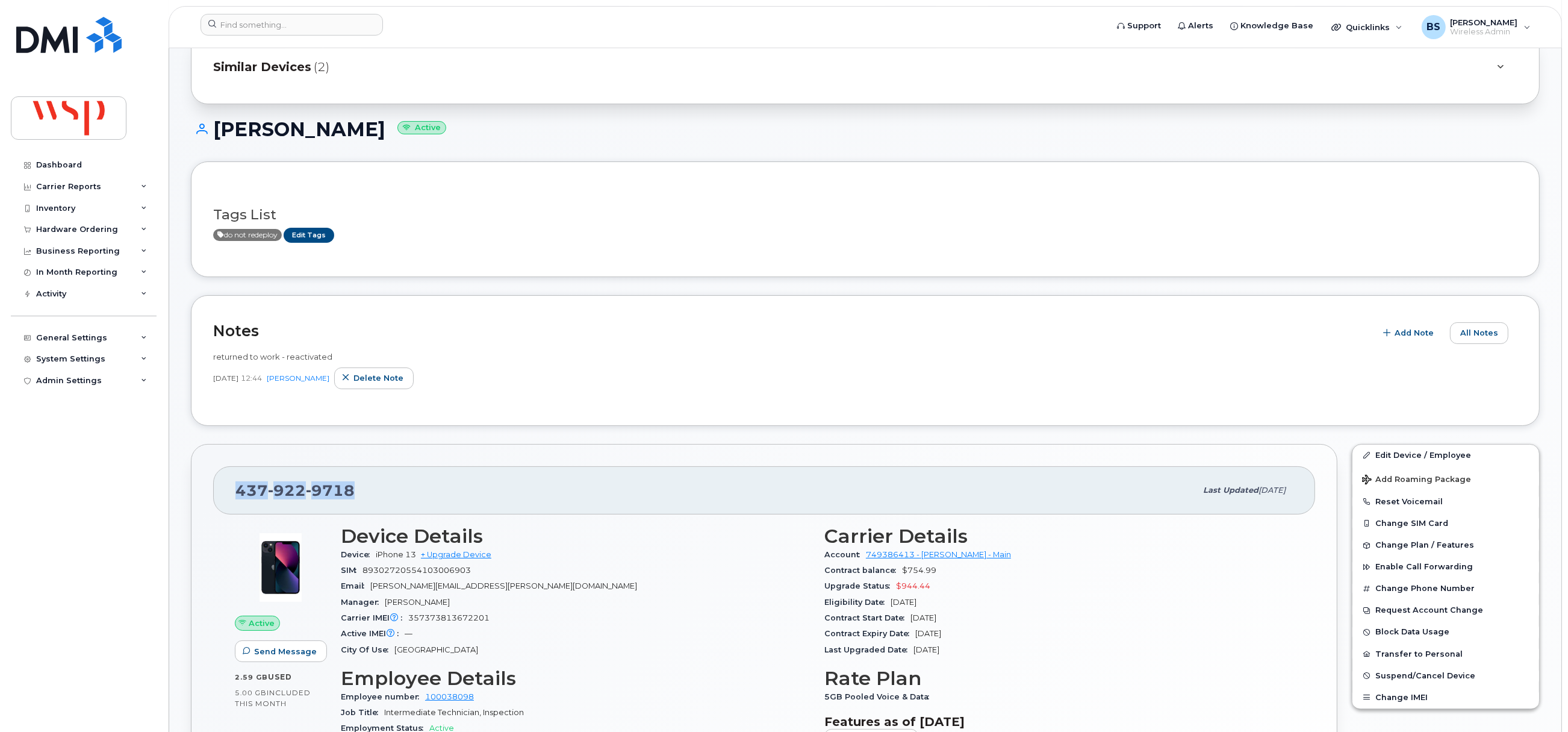
scroll to position [0, 0]
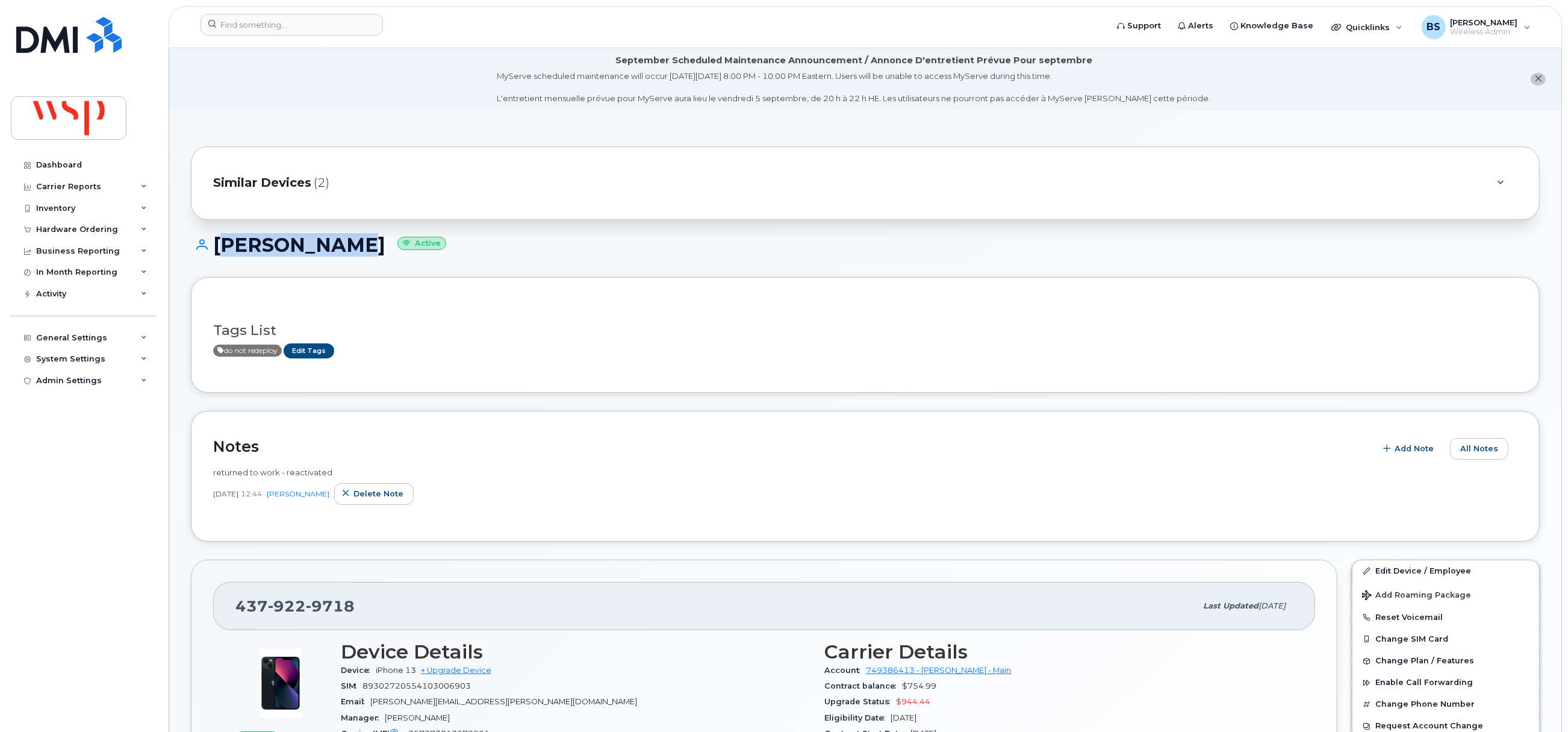
drag, startPoint x: 250, startPoint y: 253, endPoint x: 218, endPoint y: 256, distance: 32.1
click at [218, 256] on h1 "NIDHI BHATT Active" at bounding box center [865, 245] width 1349 height 21
copy h1 "NIDHI BHATT"
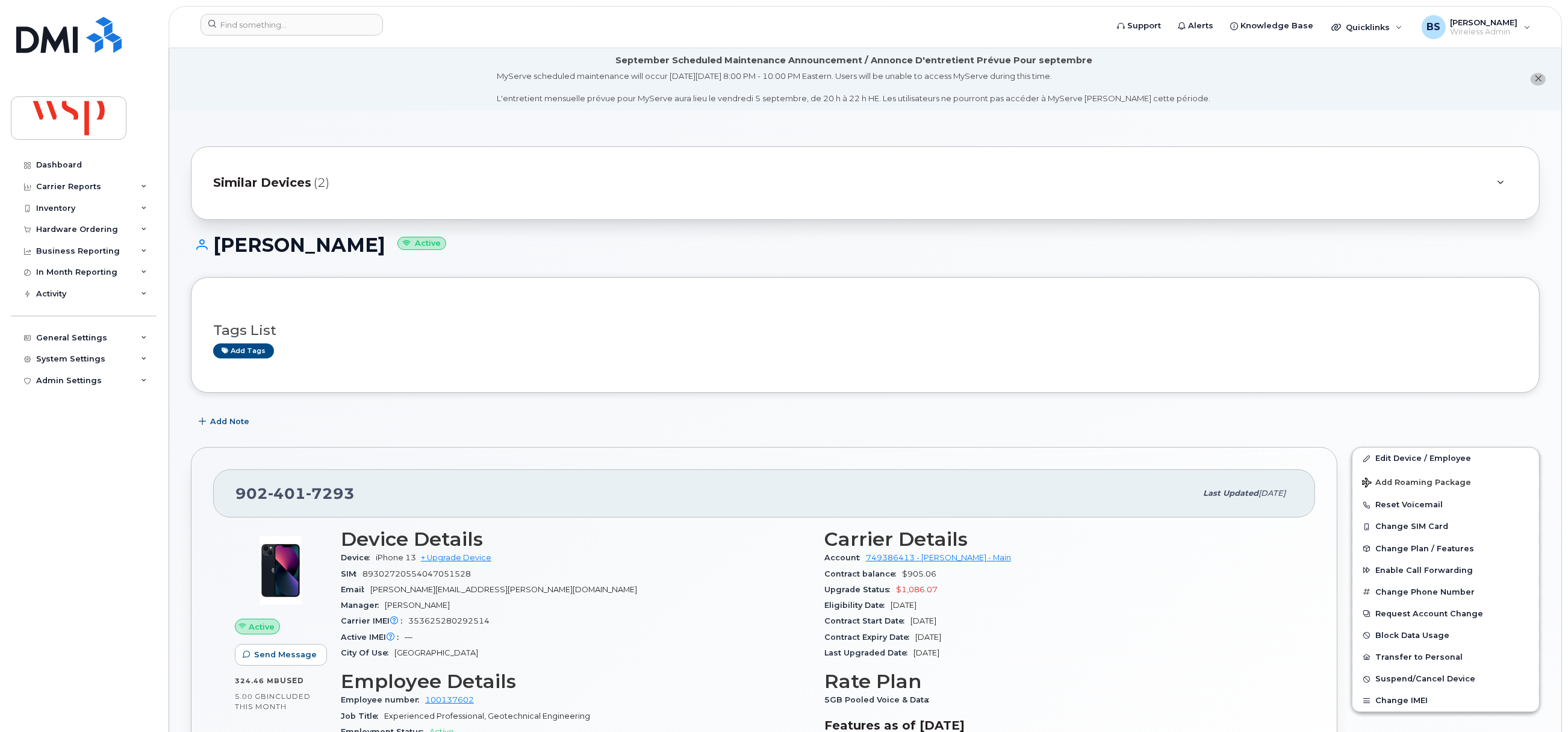
drag, startPoint x: 964, startPoint y: 623, endPoint x: 822, endPoint y: 623, distance: 142.0
click at [822, 623] on div "Carrier Details Account 749386413 - [PERSON_NAME] - Main Contract balance $905.…" at bounding box center [1059, 678] width 483 height 314
copy div "Contract Start Date [DATE]"
click at [362, 31] on input at bounding box center [291, 24] width 183 height 21
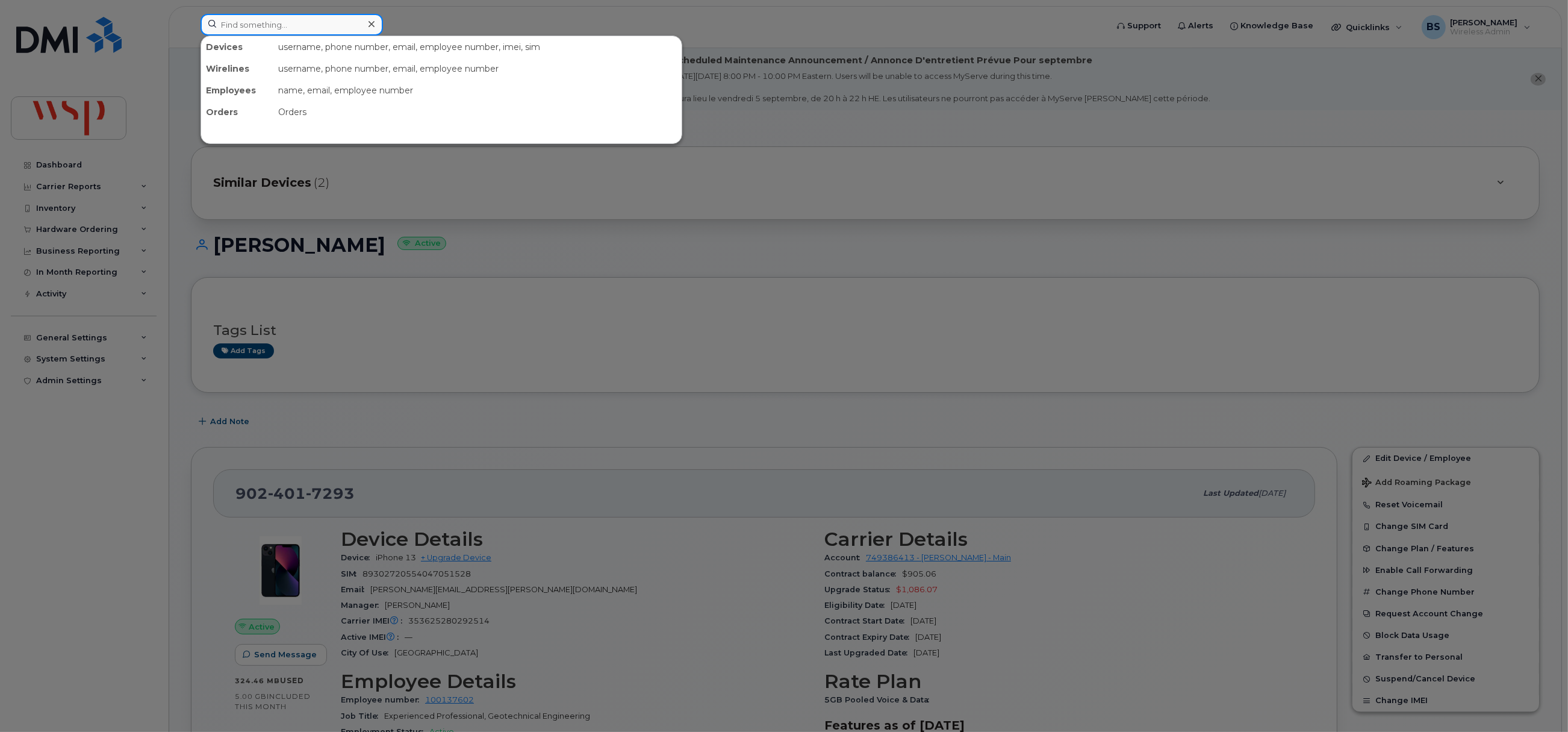
paste input "6047645112"
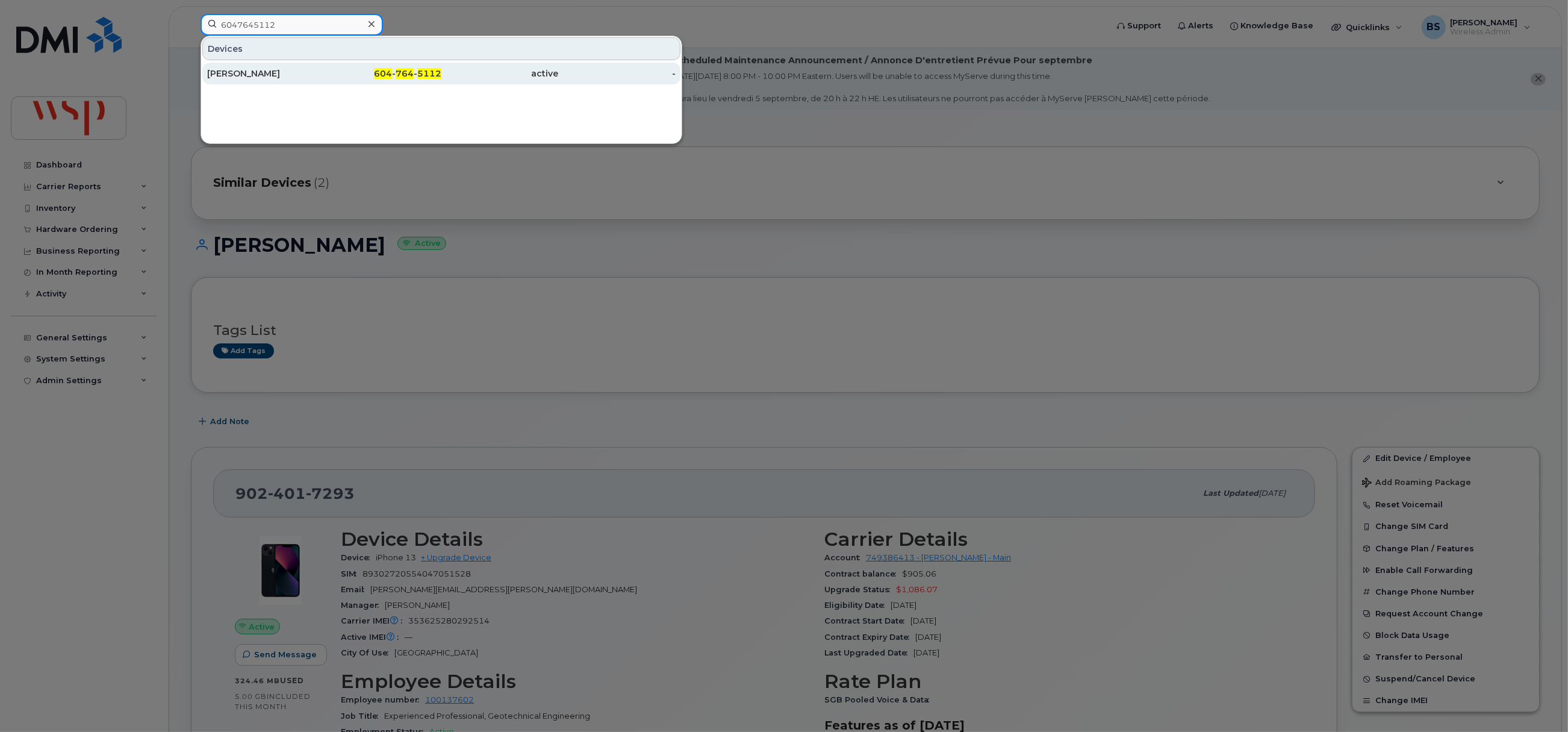
type input "6047645112"
drag, startPoint x: 239, startPoint y: 73, endPoint x: 245, endPoint y: 58, distance: 16.2
click at [239, 72] on div "[PERSON_NAME]" at bounding box center [265, 73] width 117 height 12
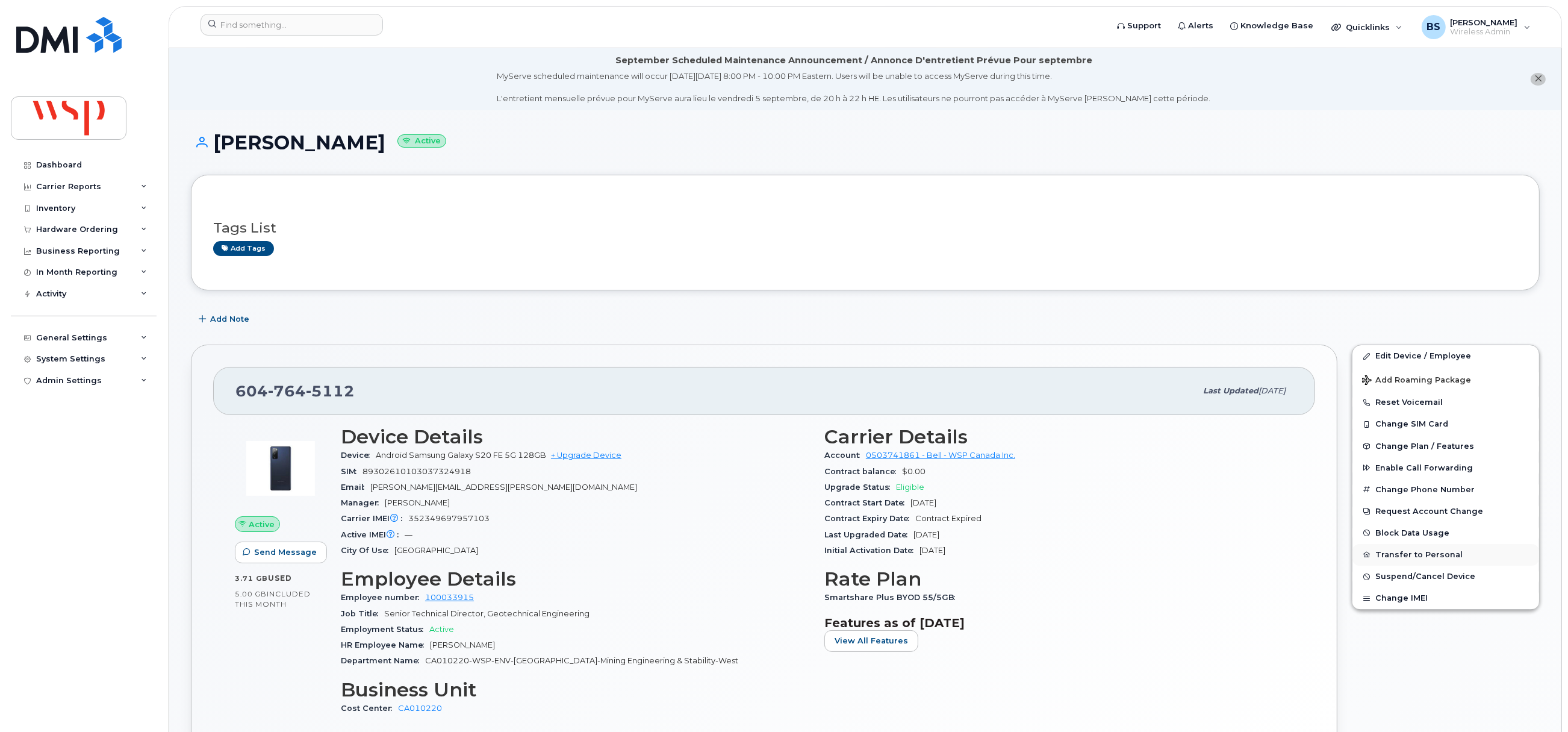
click at [1393, 549] on button "Transfer to Personal" at bounding box center [1446, 555] width 187 height 21
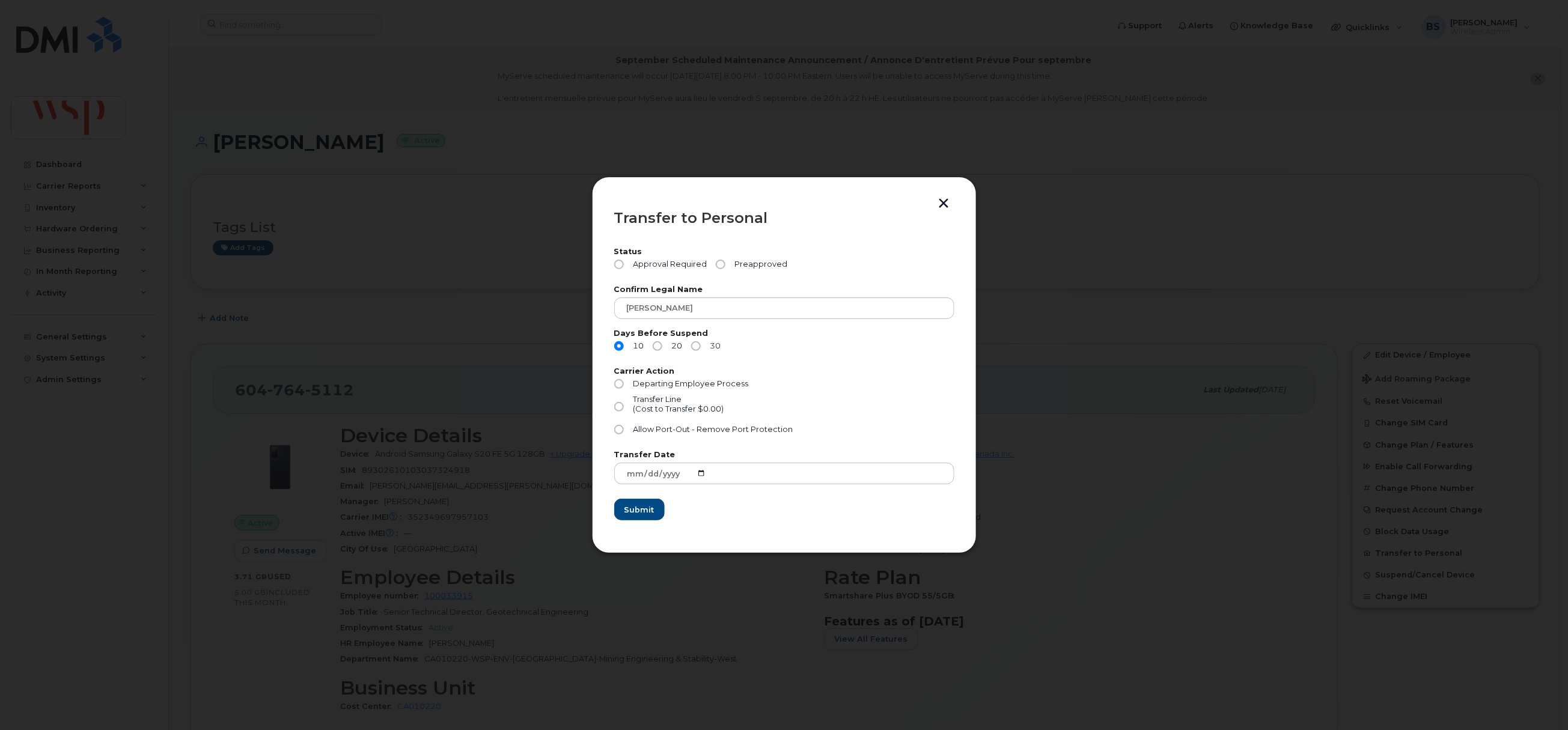
click at [704, 347] on label "30" at bounding box center [706, 346] width 30 height 10
click at [701, 347] on input "30" at bounding box center [695, 346] width 10 height 10
radio input "true"
click at [752, 264] on span "Preapproved" at bounding box center [759, 264] width 58 height 10
click at [726, 264] on input "Preapproved" at bounding box center [721, 264] width 10 height 10
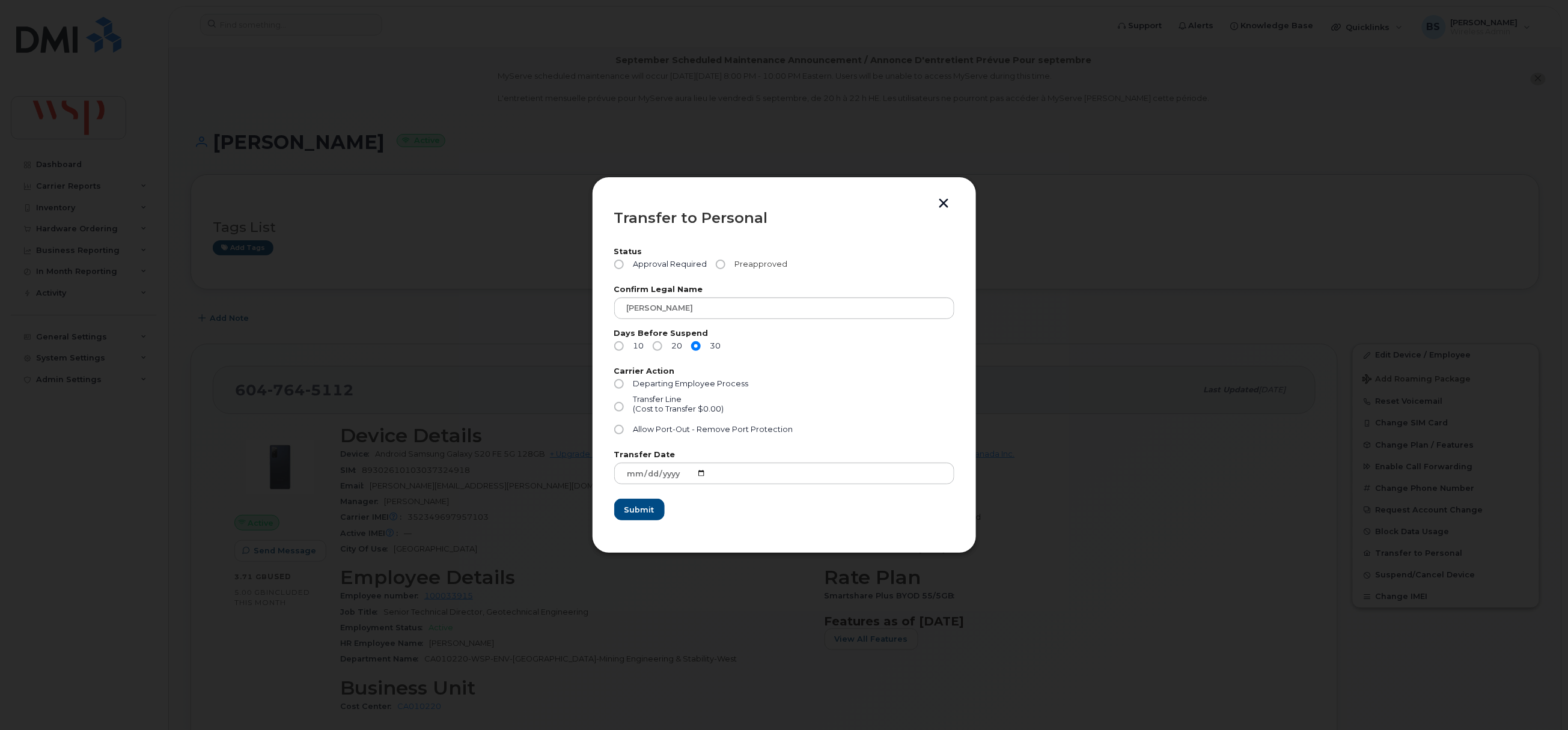
radio input "true"
click at [646, 428] on span "Allow Port-Out - Remove Port Protection" at bounding box center [712, 429] width 160 height 9
click at [624, 428] on input "Allow Port-Out - Remove Port Protection" at bounding box center [619, 429] width 10 height 10
radio input "true"
drag, startPoint x: 630, startPoint y: 510, endPoint x: 651, endPoint y: 494, distance: 26.4
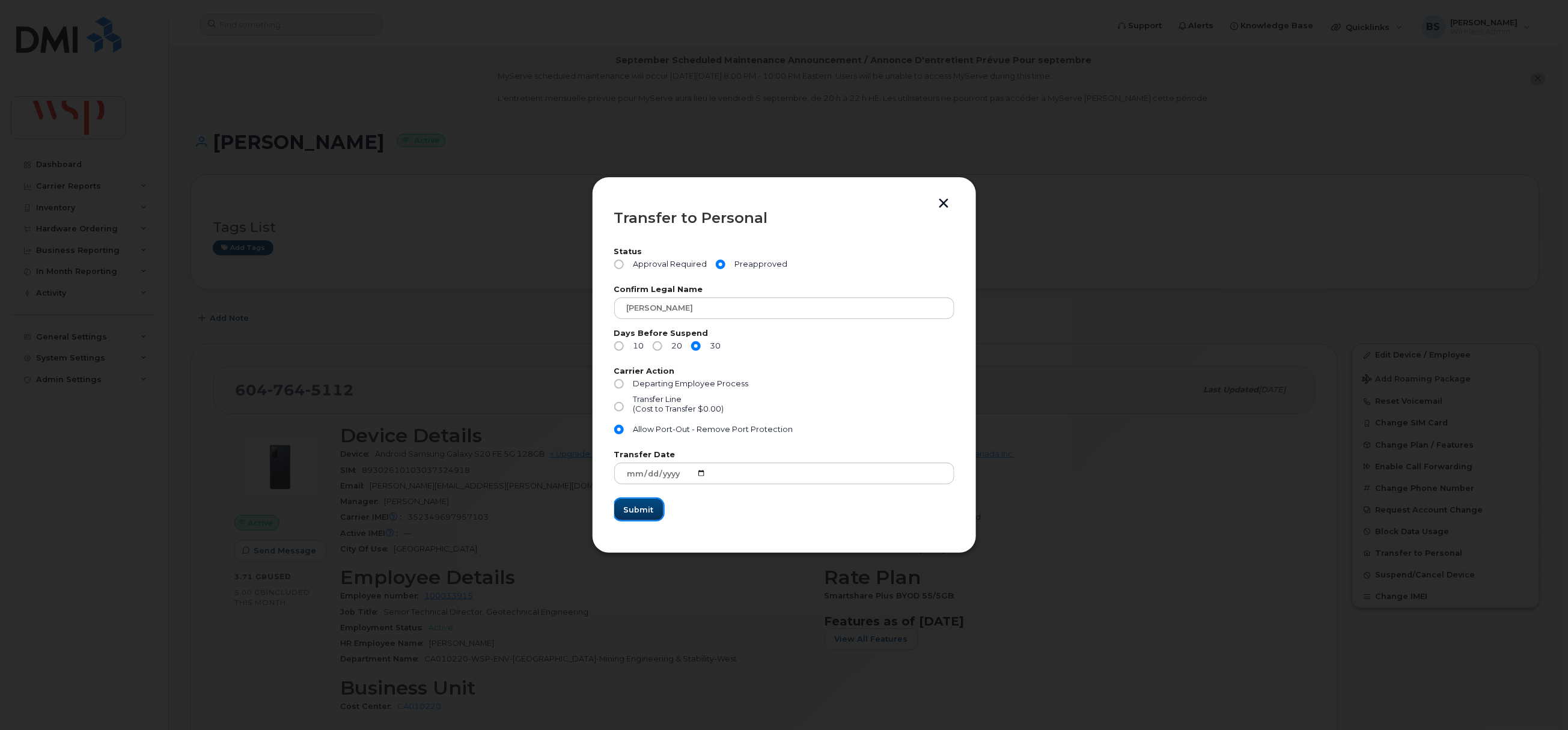
click at [631, 510] on span "Submit" at bounding box center [639, 510] width 30 height 11
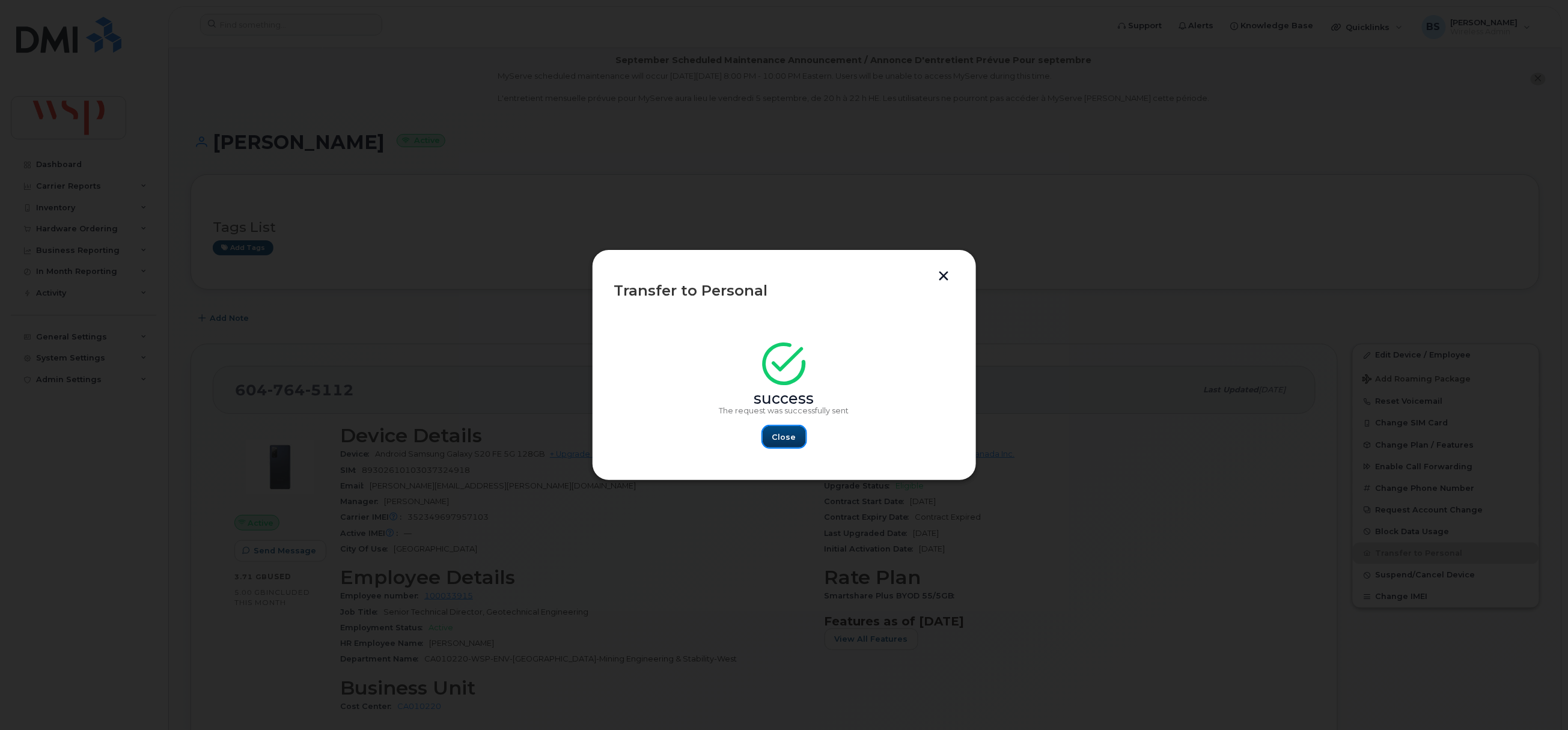
click at [785, 439] on span "Close" at bounding box center [784, 437] width 24 height 11
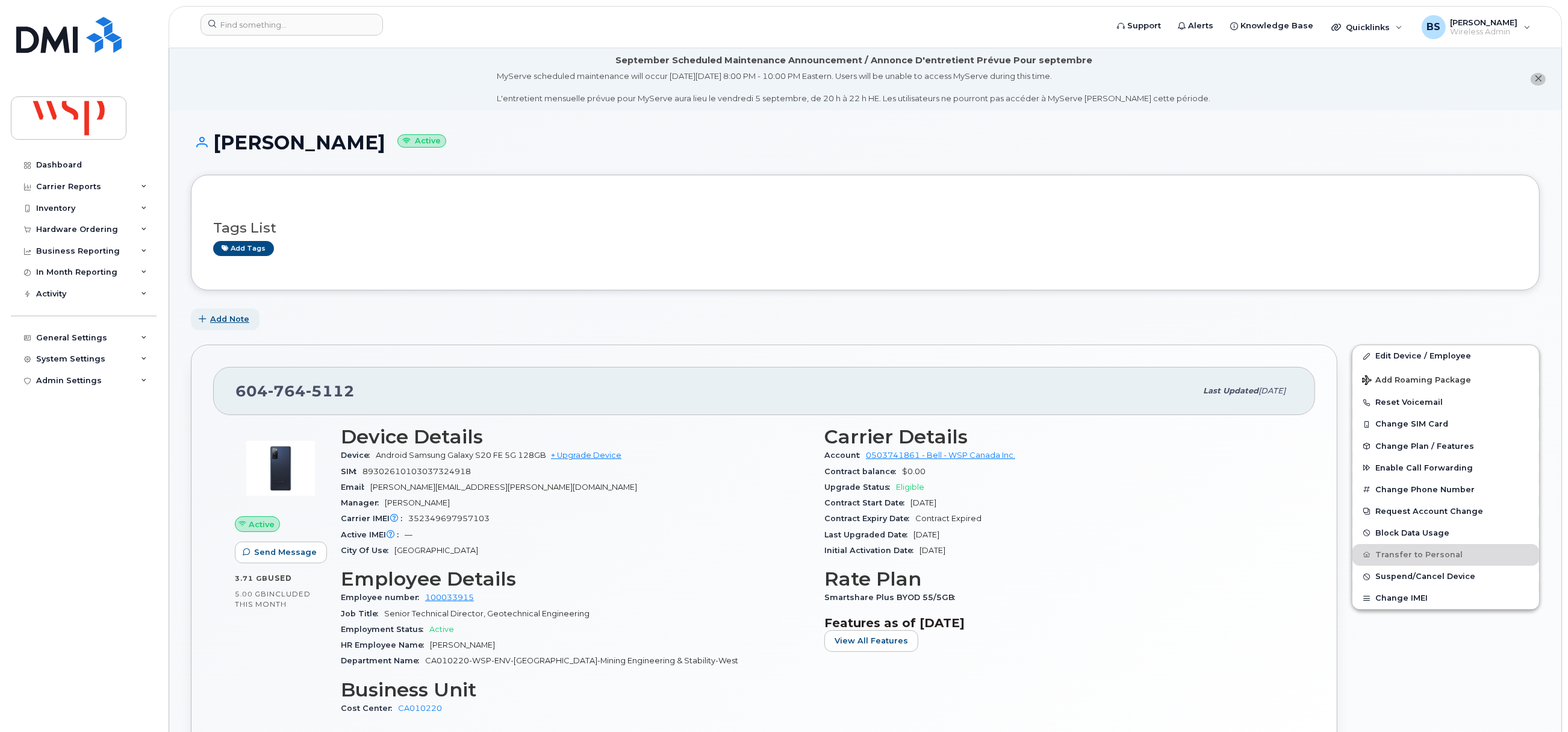
click at [245, 317] on span "Add Note" at bounding box center [229, 319] width 39 height 11
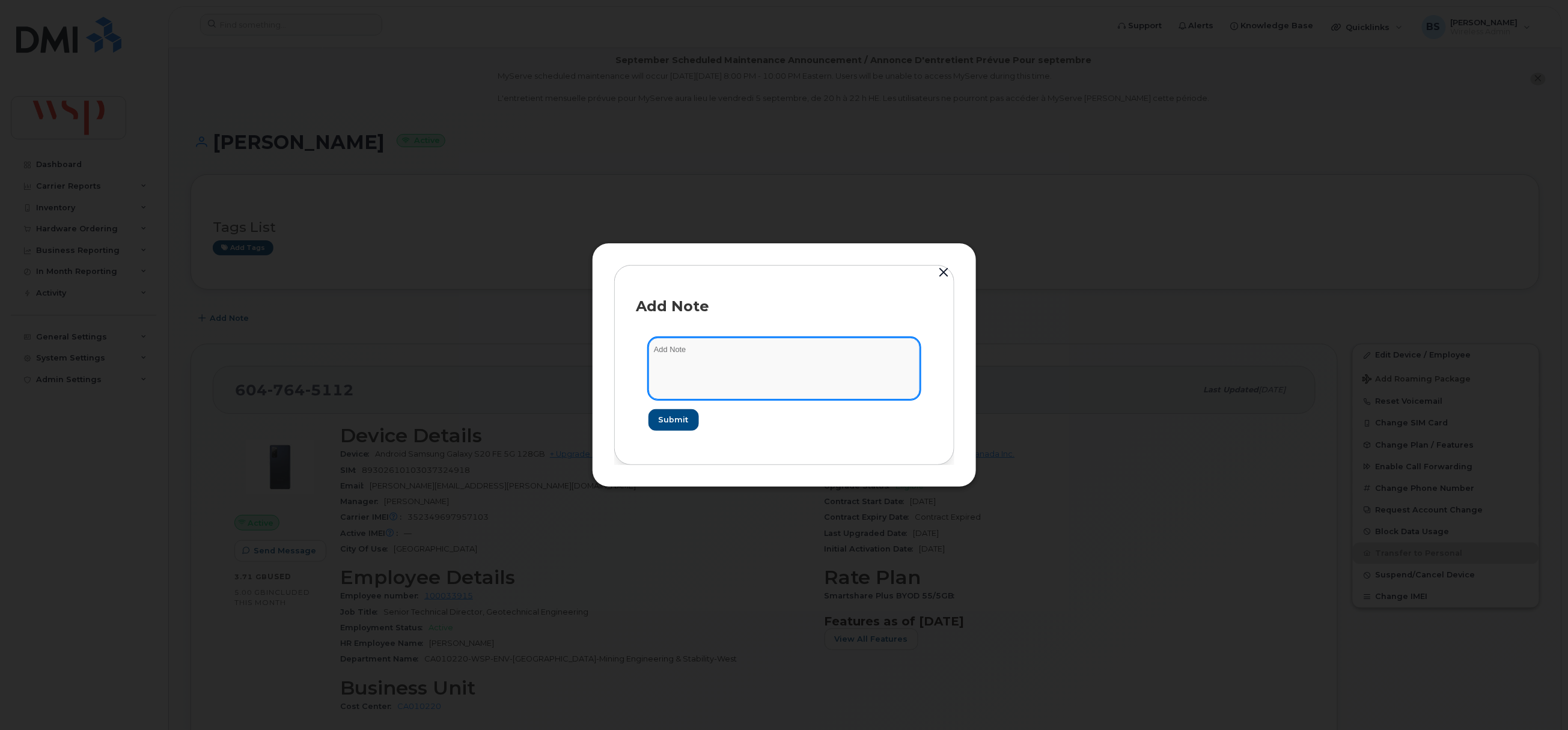
click at [733, 385] on textarea at bounding box center [784, 368] width 271 height 61
type textarea "Brian requested removal of port protection - porting to a different carrier"
click at [670, 422] on span "Submit" at bounding box center [673, 420] width 30 height 11
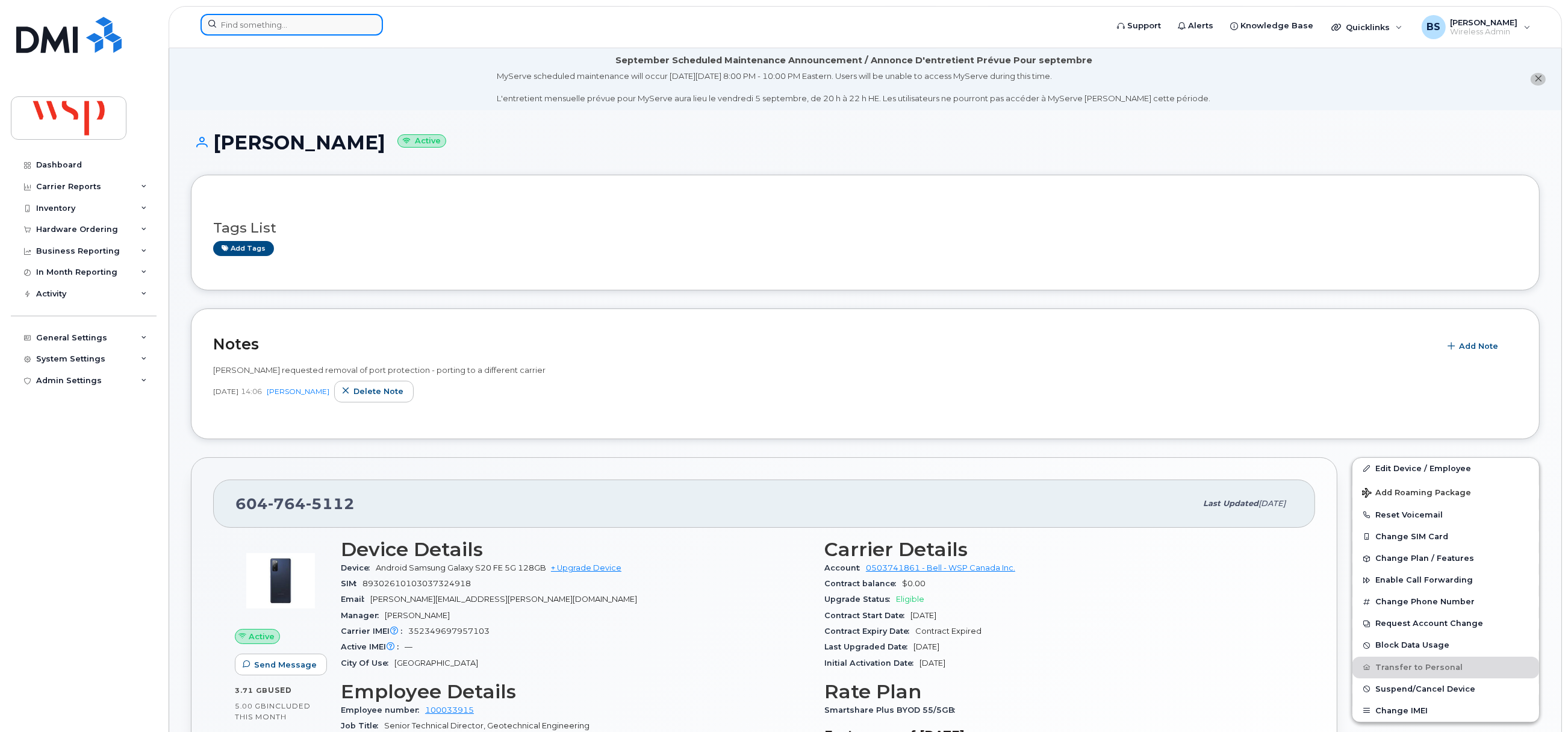
paste input "306-550-5498"
click at [288, 22] on input at bounding box center [291, 24] width 183 height 21
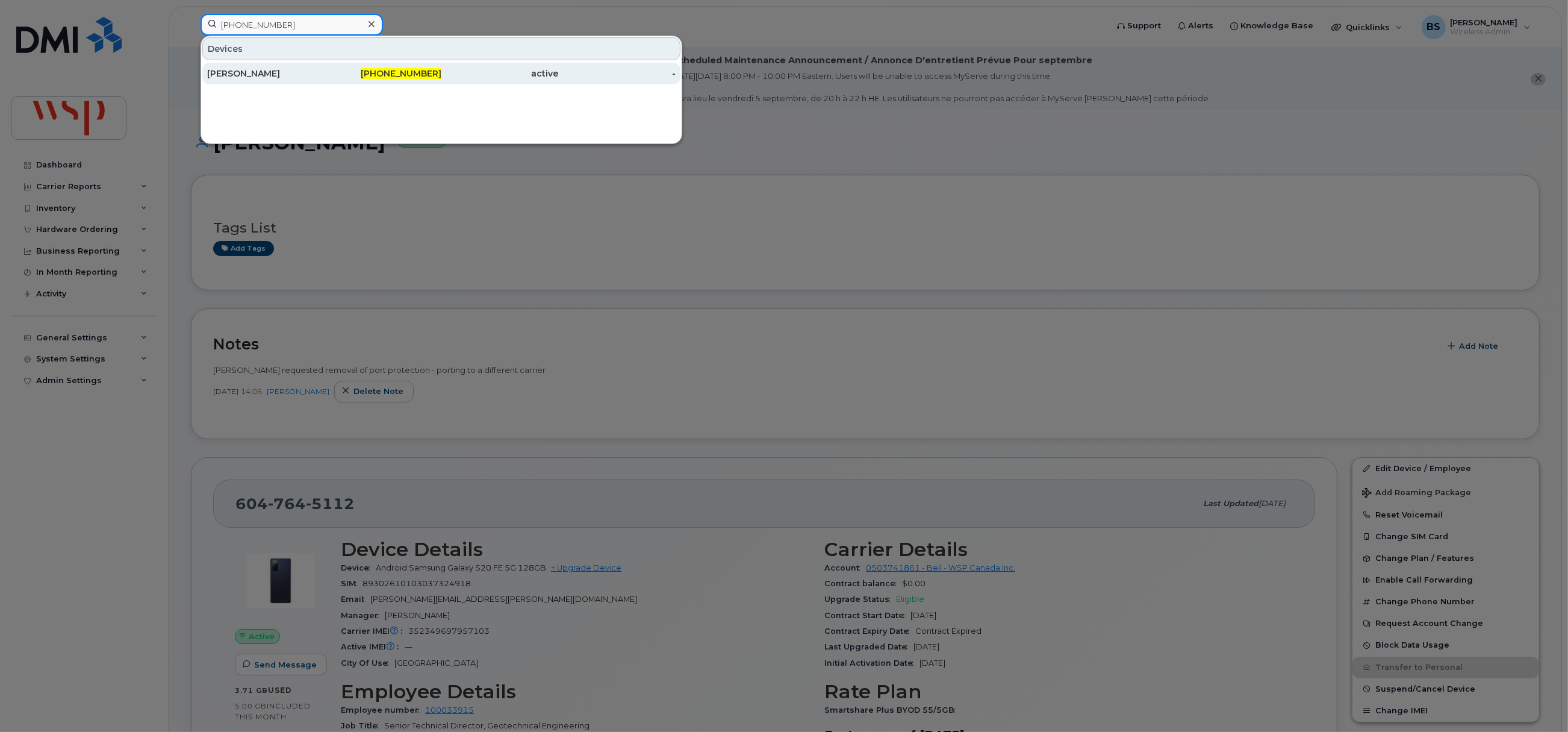
type input "306-550-5498"
click at [229, 71] on div "[PERSON_NAME]" at bounding box center [265, 73] width 117 height 12
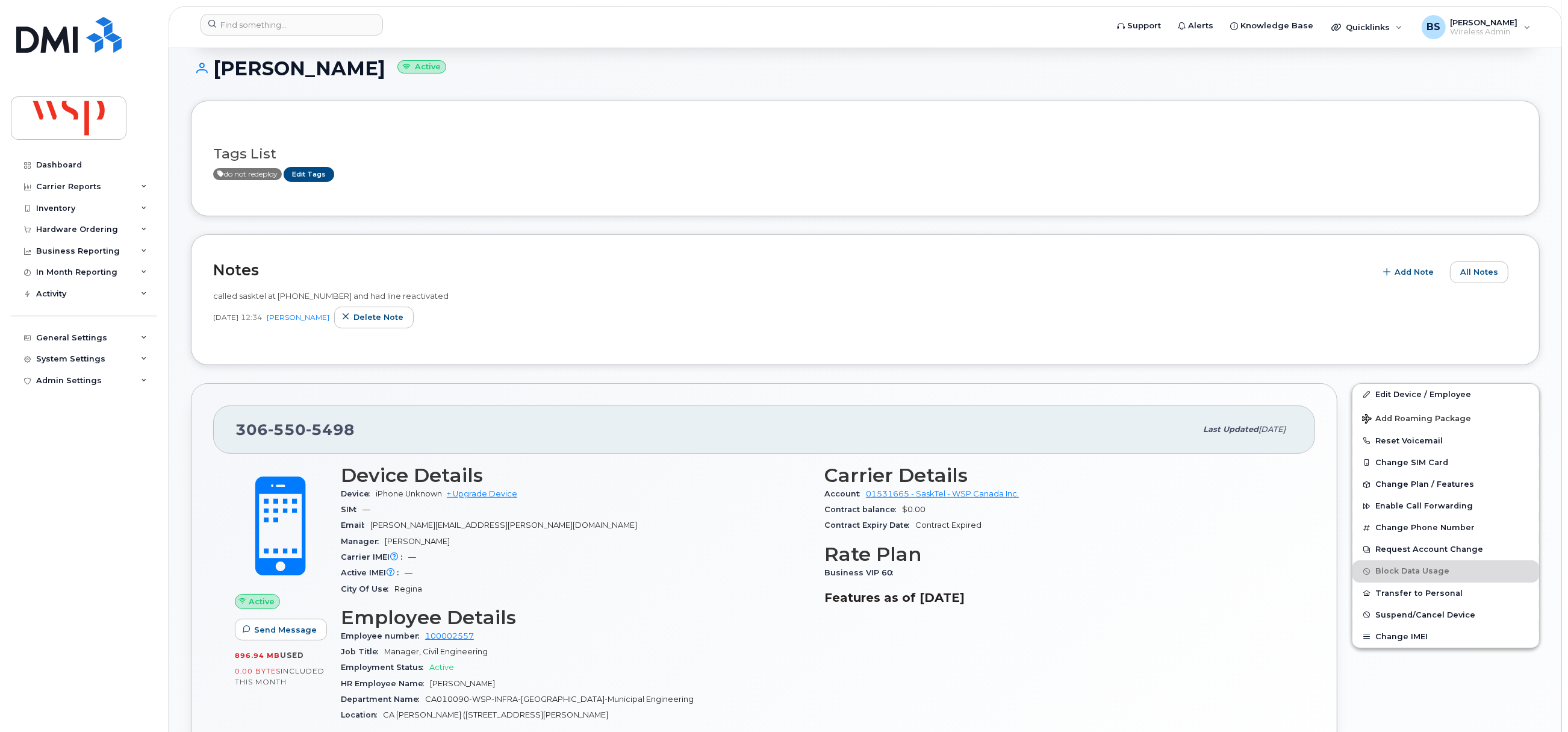
scroll to position [181, 0]
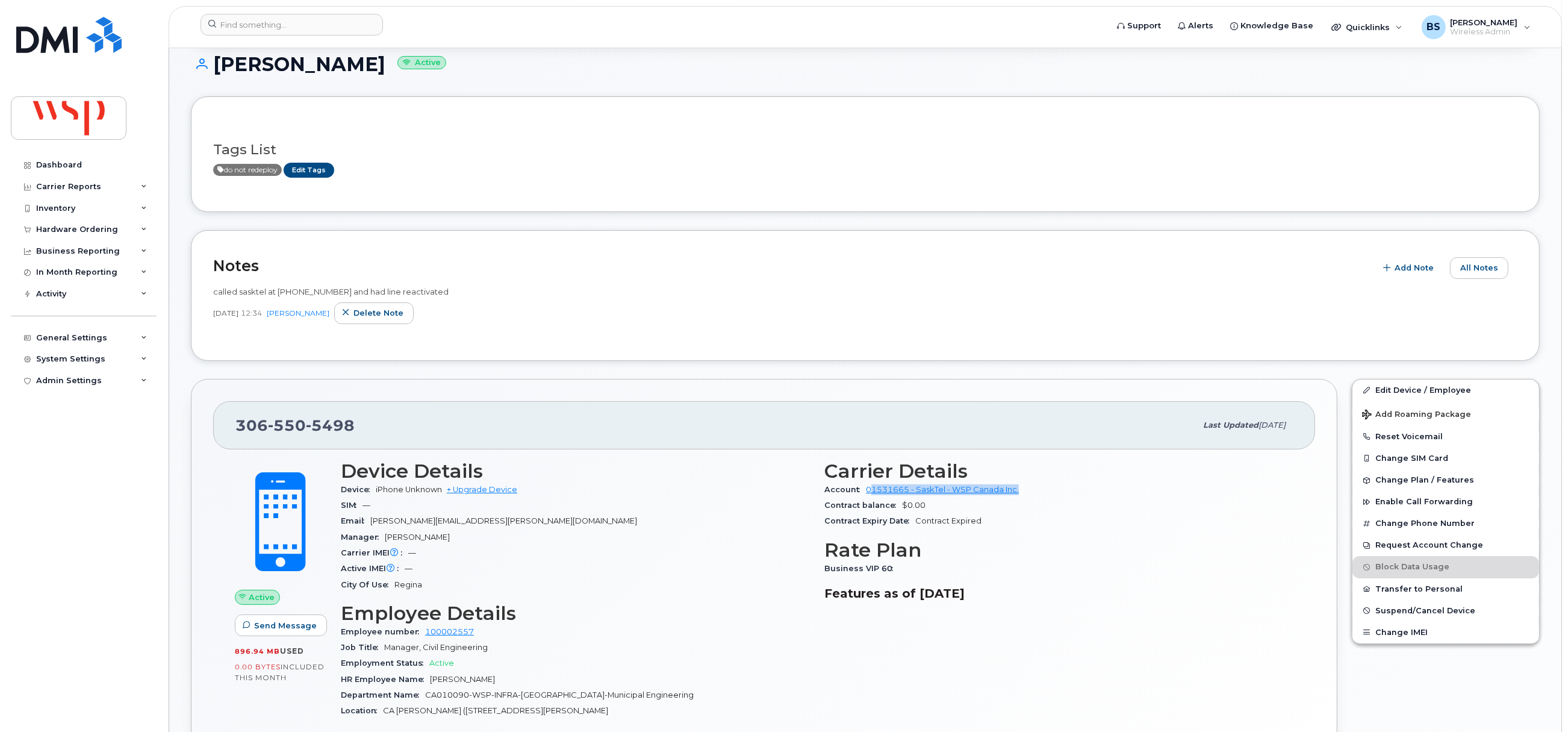
drag, startPoint x: 973, startPoint y: 489, endPoint x: 872, endPoint y: 498, distance: 101.4
click at [873, 498] on div "Account 01531665 - SaskTel - WSP Canada Inc." at bounding box center [1059, 489] width 469 height 16
copy link "1531665 - SaskTel - WSP Canada Inc."
